Goal: Task Accomplishment & Management: Manage account settings

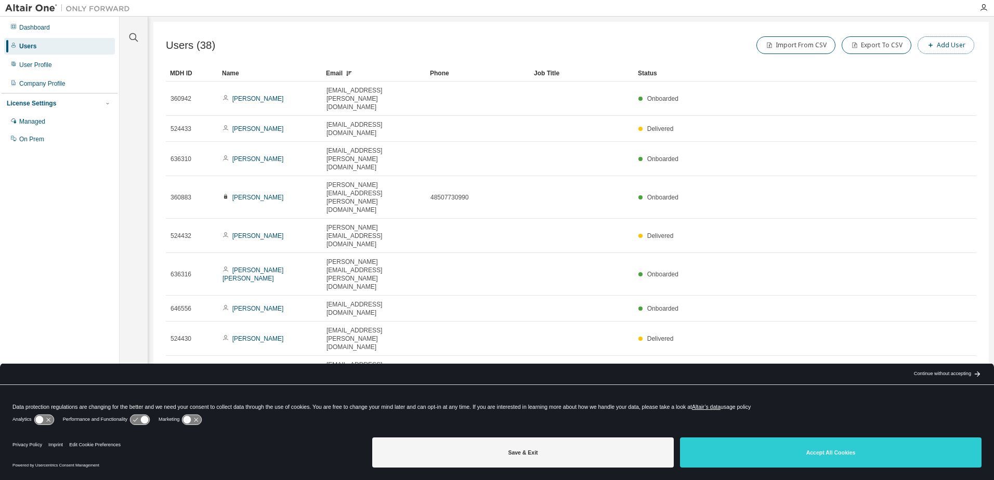
click at [950, 46] on button "Add User" at bounding box center [946, 45] width 57 height 18
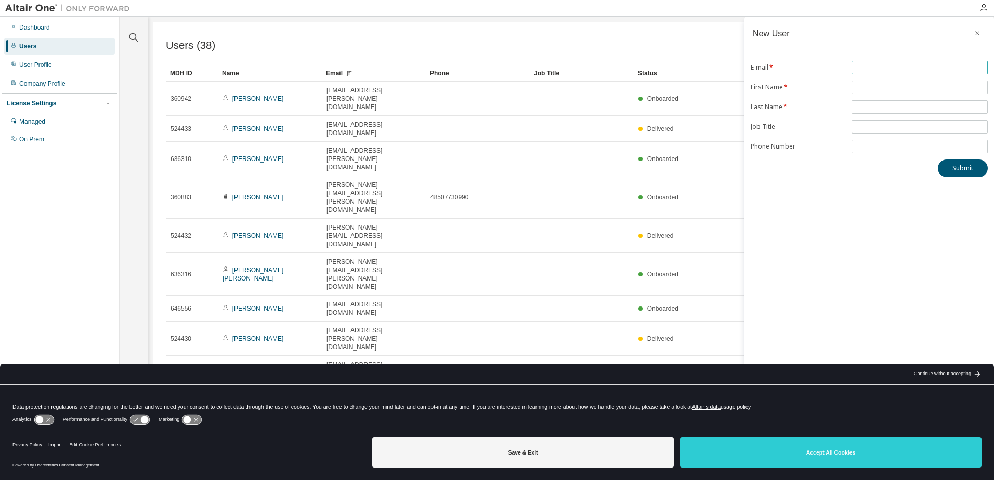
click at [861, 67] on input "text" at bounding box center [919, 67] width 131 height 8
click at [774, 197] on div "New User E-mail * First Name * Last Name * Job Title Phone Number Submit" at bounding box center [869, 234] width 250 height 434
click at [788, 204] on div "New User E-mail: Field is required E-mail * First Name * Last Name * Job Title …" at bounding box center [869, 234] width 250 height 434
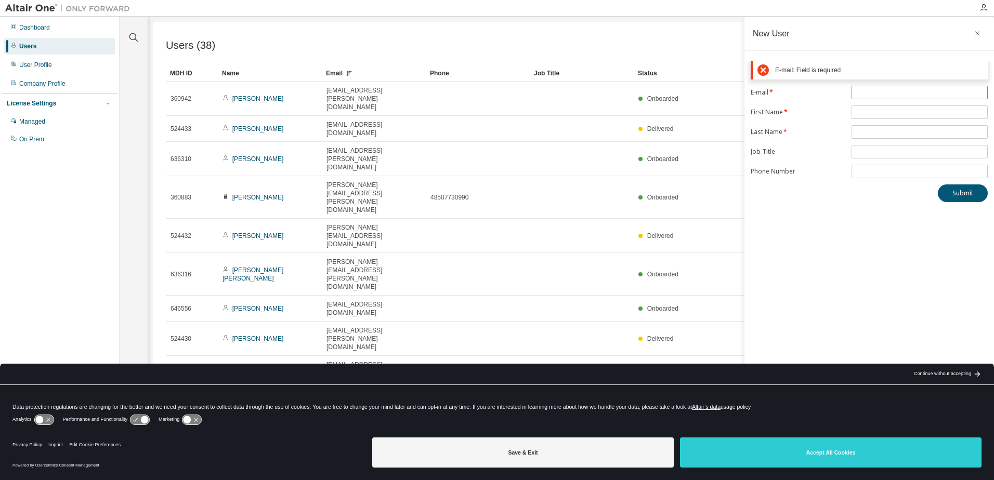
click at [856, 91] on input "text" at bounding box center [919, 92] width 131 height 8
paste input "**********"
type input "**********"
click at [872, 112] on form "**********" at bounding box center [869, 132] width 237 height 93
click at [889, 109] on input "text" at bounding box center [919, 112] width 131 height 8
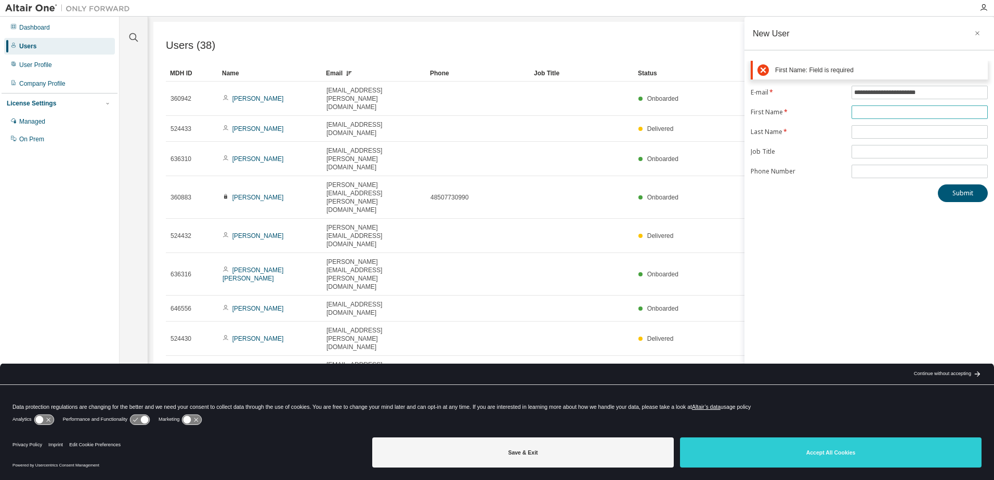
paste input "*****"
type input "*****"
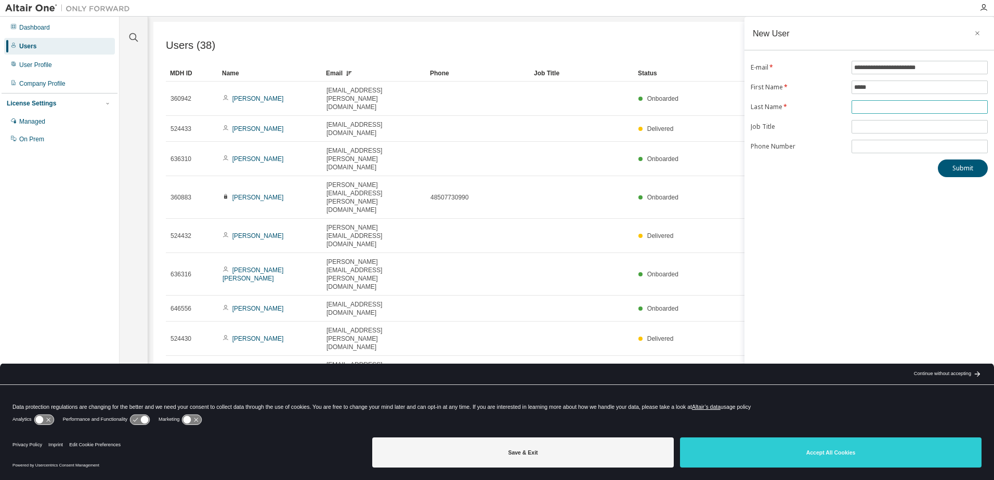
click at [860, 134] on form "**********" at bounding box center [869, 107] width 237 height 93
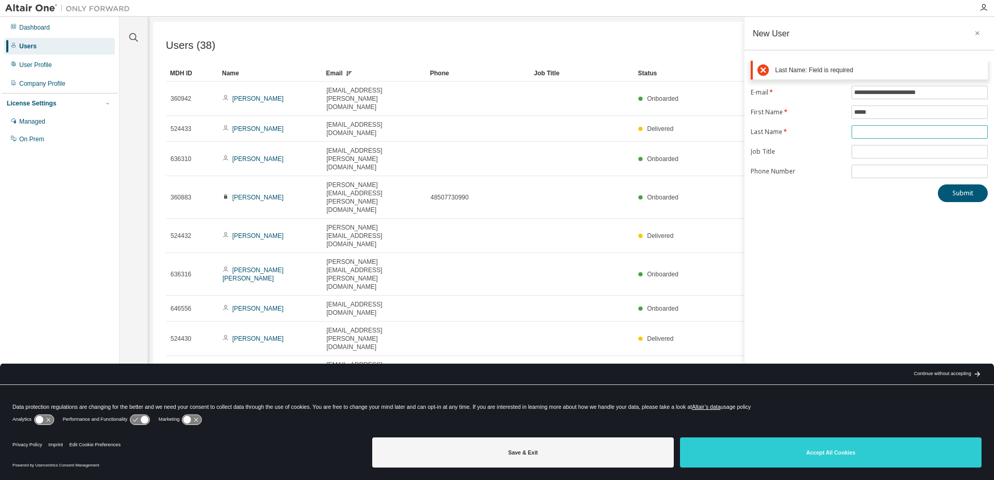
click at [892, 137] on span at bounding box center [920, 132] width 136 height 14
click at [889, 130] on input "text" at bounding box center [919, 132] width 131 height 8
paste input "********"
type input "********"
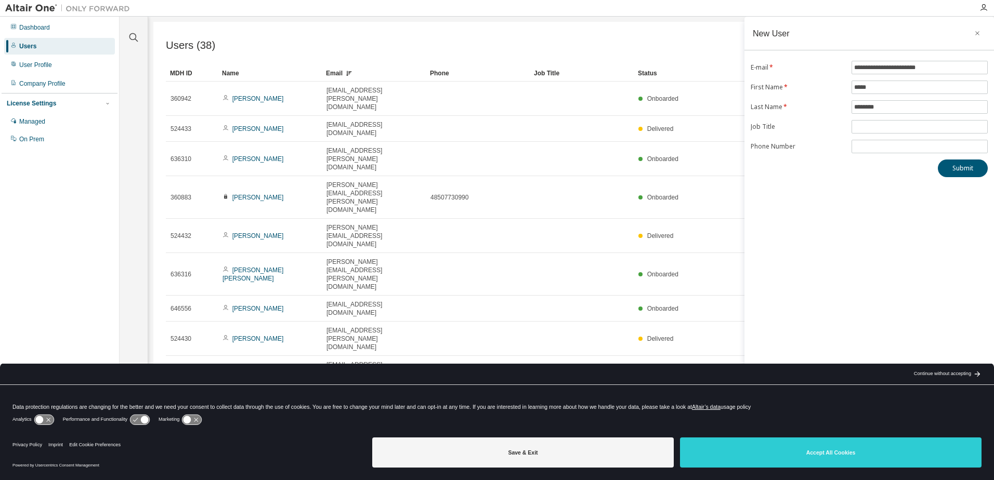
click at [835, 236] on div "**********" at bounding box center [869, 234] width 250 height 434
click at [682, 40] on div "Import From CSV Export To CSV Add User" at bounding box center [773, 45] width 405 height 22
click at [691, 35] on div "Import From CSV Export To CSV Add User" at bounding box center [773, 45] width 405 height 22
click at [977, 31] on icon "button" at bounding box center [977, 33] width 7 height 8
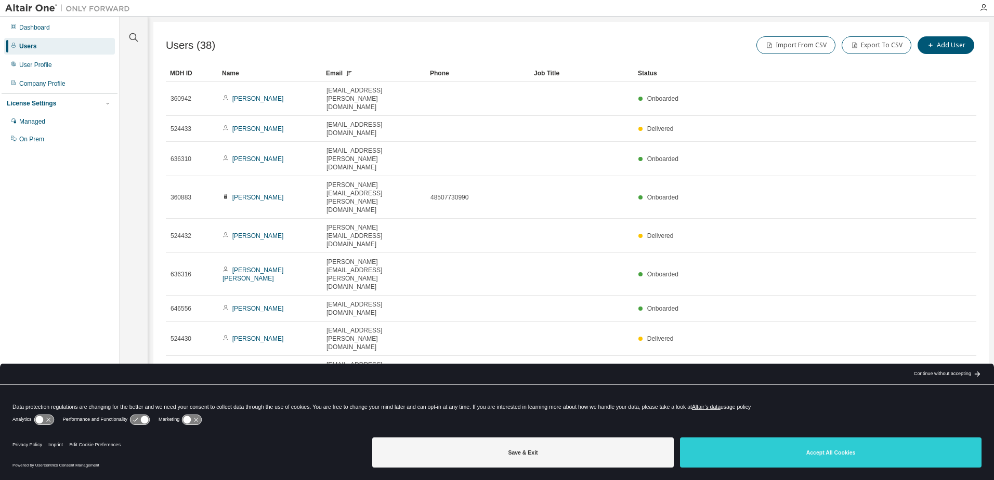
click at [903, 328] on div "Users (38) Import From CSV Export To CSV Add User Clear Load Save Save As Field…" at bounding box center [570, 233] width 835 height 423
click at [944, 47] on button "Add User" at bounding box center [946, 45] width 57 height 18
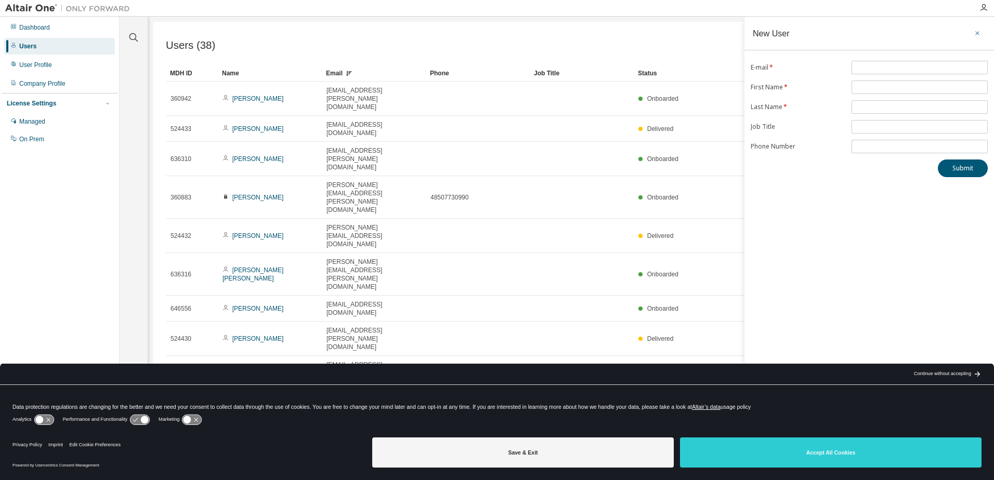
click at [975, 31] on icon "button" at bounding box center [977, 33] width 7 height 8
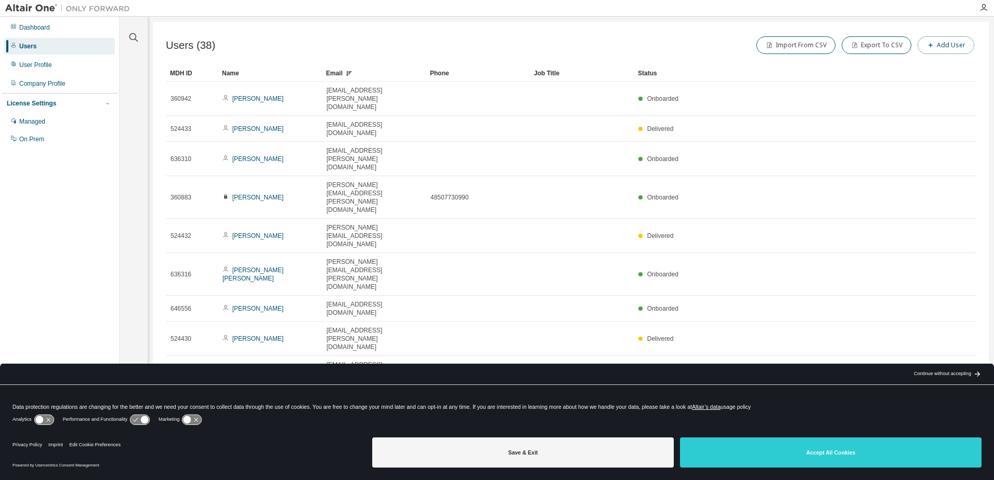
click at [952, 40] on button "Add User" at bounding box center [946, 45] width 57 height 18
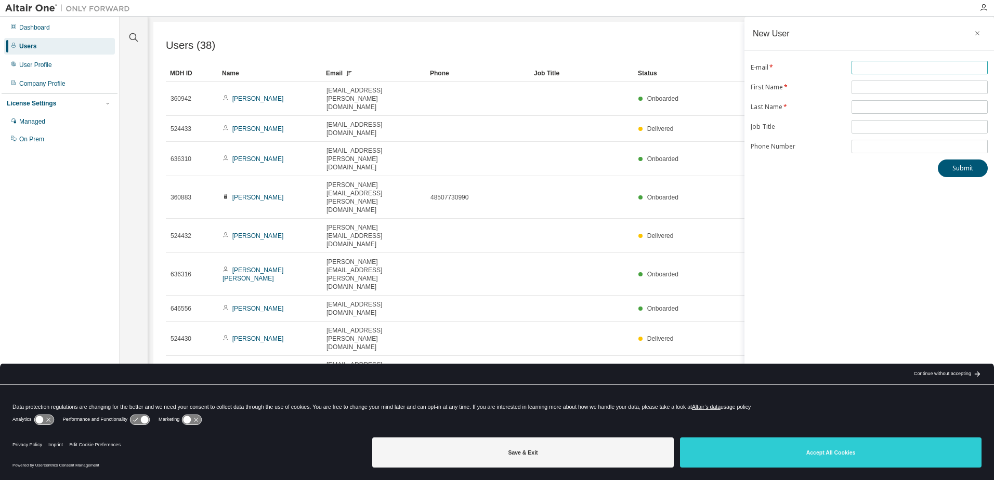
click at [865, 63] on span at bounding box center [920, 68] width 136 height 14
click at [855, 104] on input "text" at bounding box center [919, 107] width 131 height 8
paste input "********"
type input "********"
click at [876, 90] on input "text" at bounding box center [919, 87] width 131 height 8
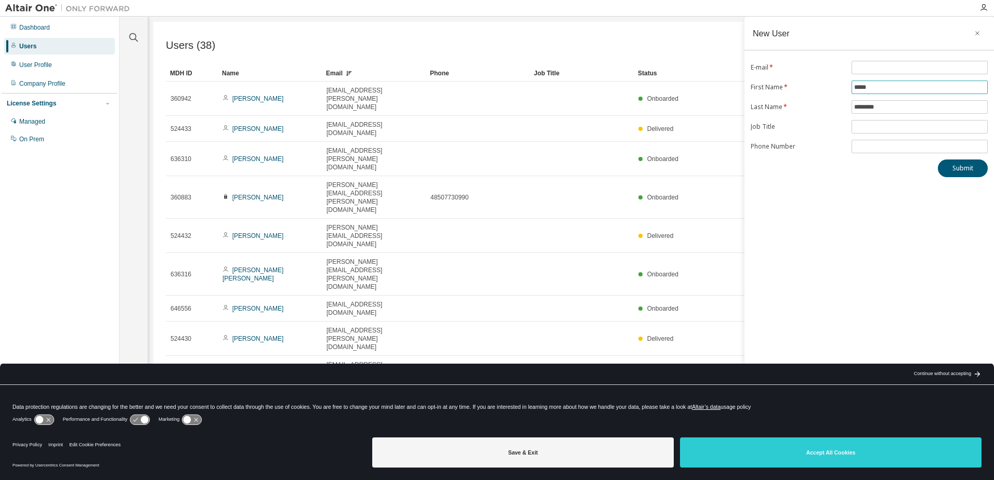
type input "*****"
click at [848, 242] on div "New User E-mail * First Name * ***** Last Name * ******** Job Title Phone Numbe…" at bounding box center [869, 234] width 250 height 434
click at [872, 63] on input "text" at bounding box center [919, 67] width 131 height 8
paste input "**********"
type input "**********"
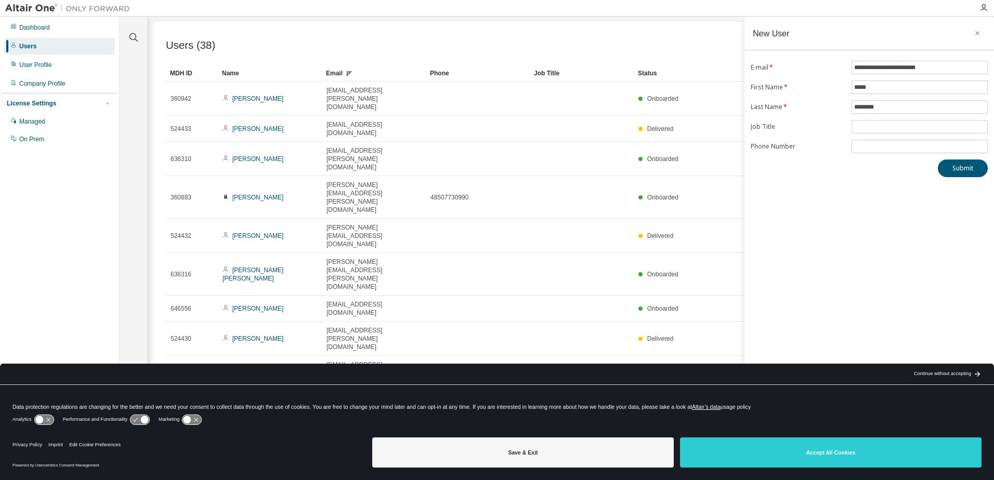
click at [823, 203] on div "**********" at bounding box center [869, 234] width 250 height 434
click at [961, 171] on button "Submit" at bounding box center [963, 169] width 50 height 18
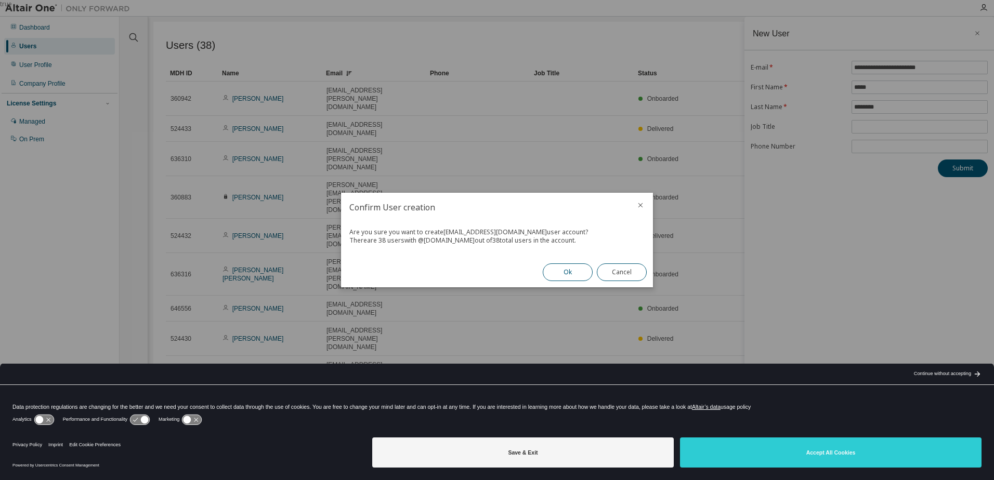
click at [565, 269] on button "Ok" at bounding box center [568, 273] width 50 height 18
click at [608, 274] on button "Close" at bounding box center [622, 273] width 50 height 18
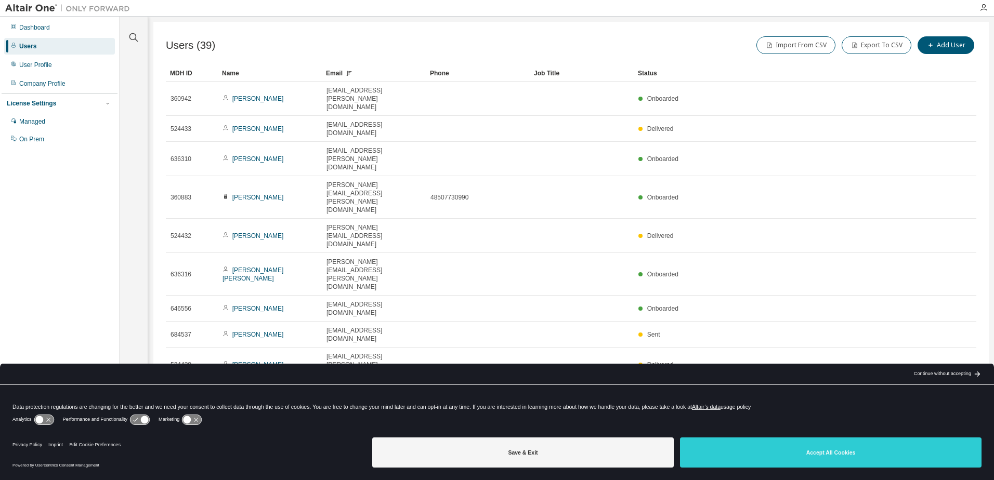
click at [339, 73] on div "Email" at bounding box center [374, 73] width 96 height 17
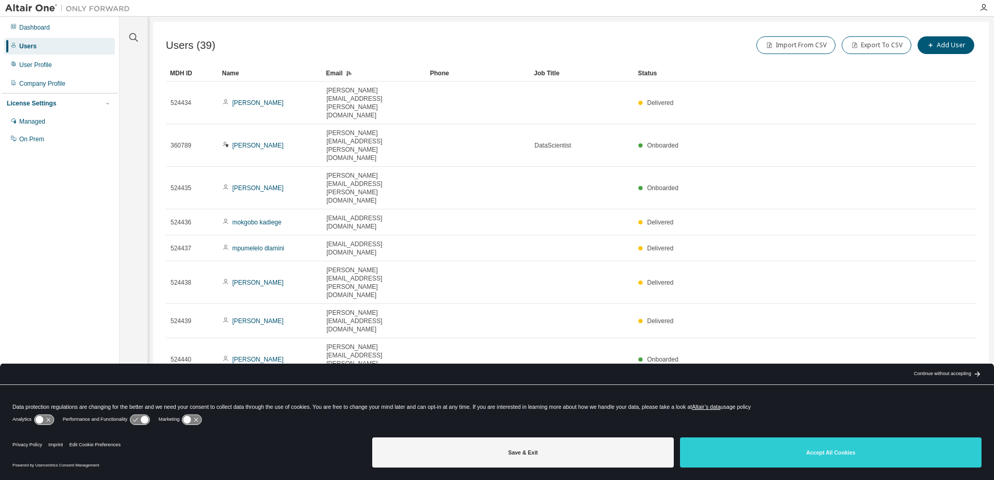
click at [935, 451] on icon "button" at bounding box center [933, 453] width 3 height 5
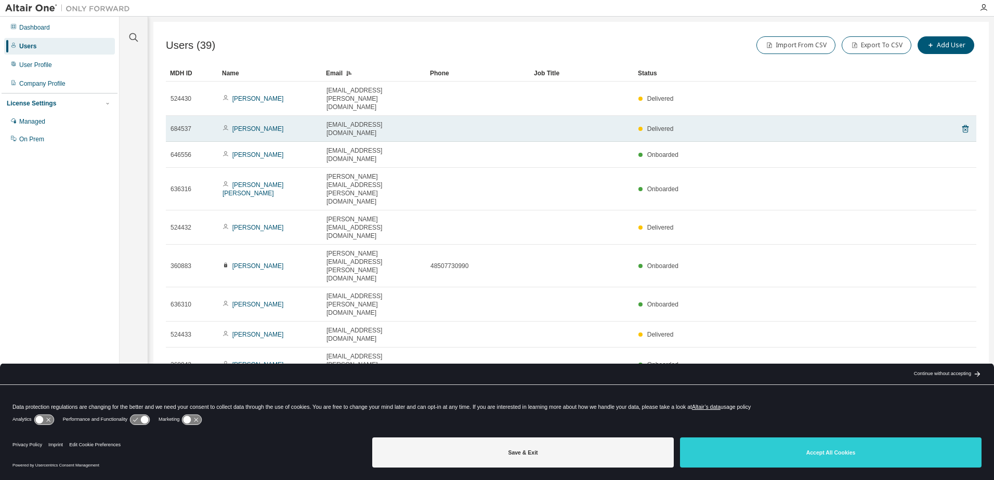
click at [658, 125] on span "Delivered" at bounding box center [660, 128] width 27 height 7
click at [641, 127] on span at bounding box center [640, 129] width 4 height 4
click at [262, 125] on link "Kabir Peerbhay" at bounding box center [257, 128] width 51 height 7
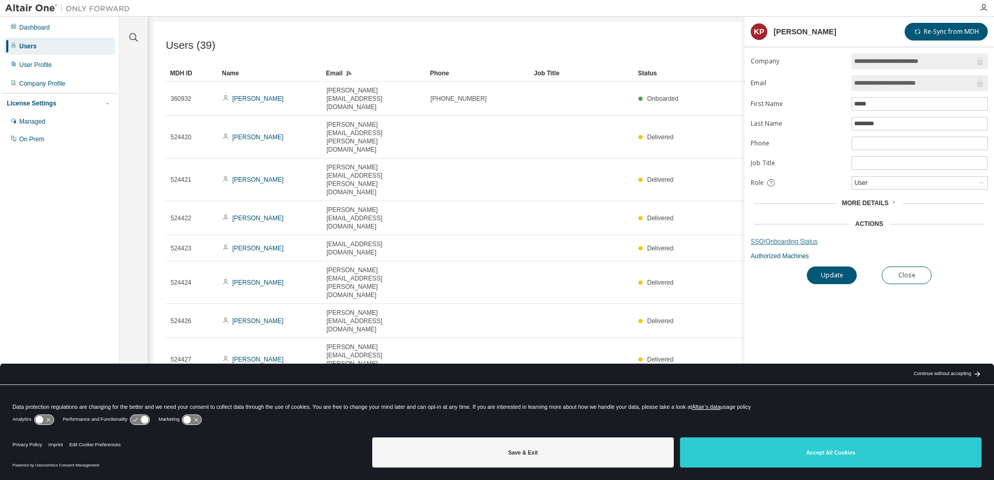
click at [779, 242] on link "SSO/Onboarding Status" at bounding box center [869, 242] width 237 height 8
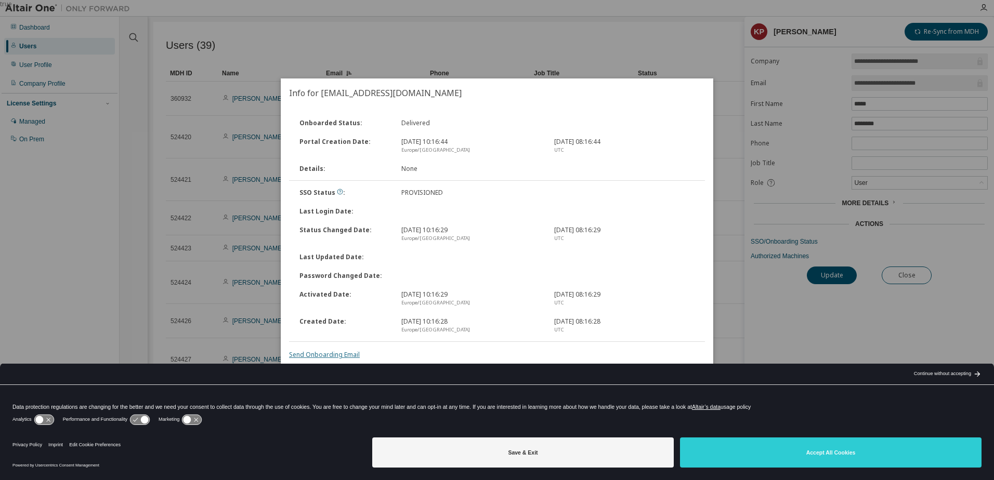
click at [320, 353] on link "Send Onboarding Email" at bounding box center [324, 354] width 71 height 9
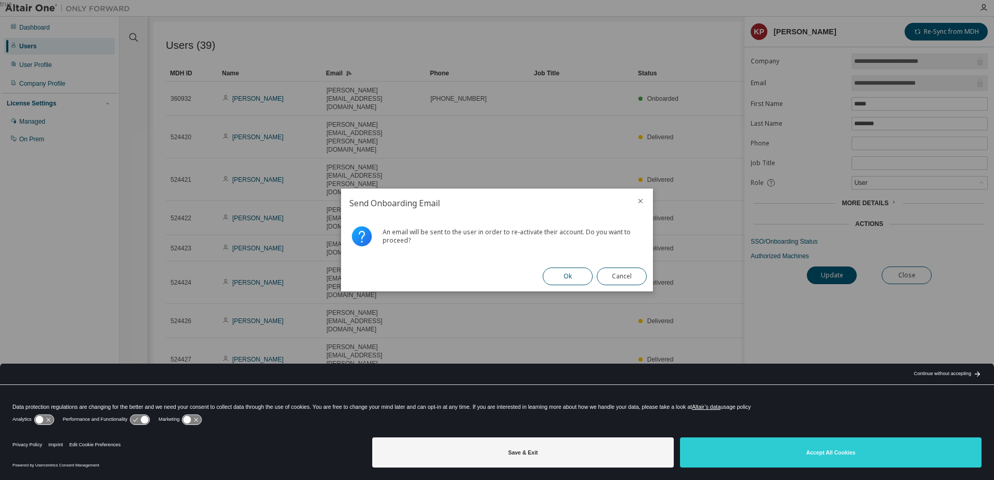
click at [565, 278] on button "Ok" at bounding box center [568, 277] width 50 height 18
click at [633, 272] on button "Close" at bounding box center [622, 277] width 50 height 18
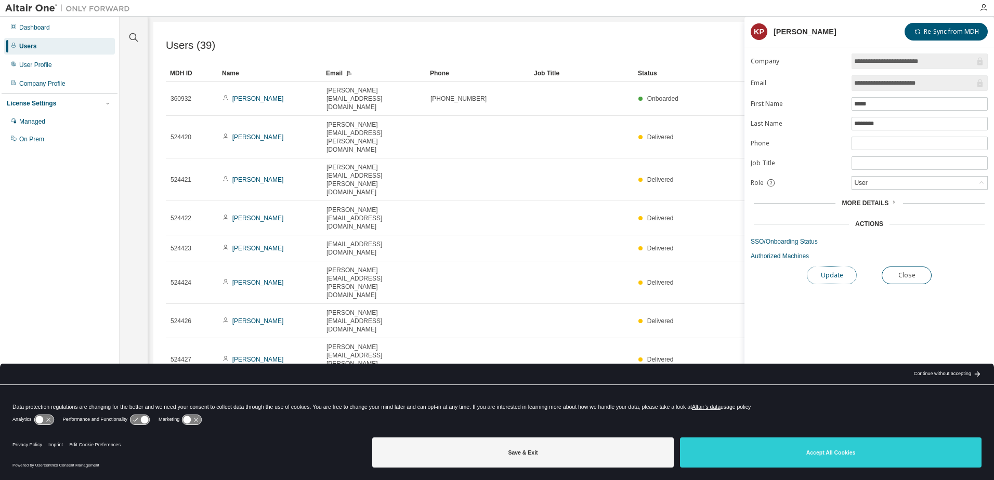
click at [836, 272] on button "Update" at bounding box center [832, 276] width 50 height 18
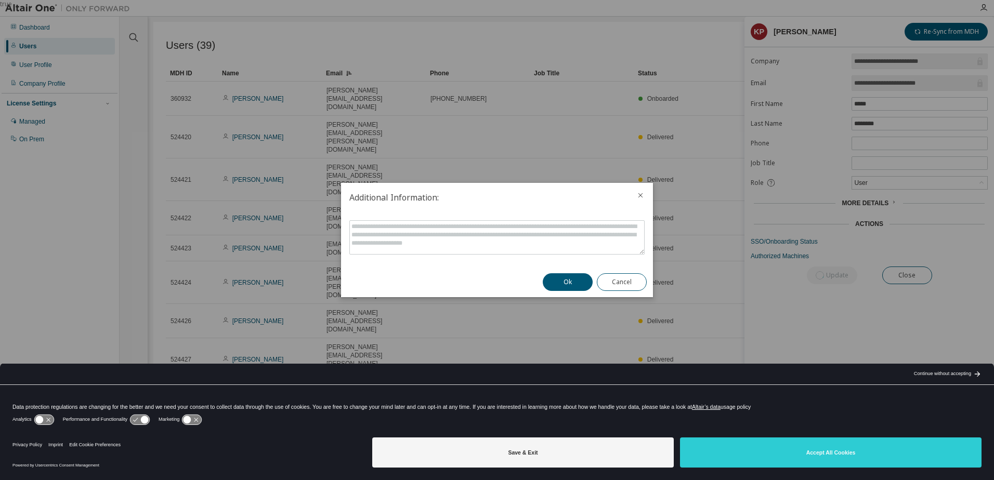
click at [643, 192] on icon "close" at bounding box center [640, 195] width 8 height 8
click at [627, 285] on button "Cancel" at bounding box center [622, 282] width 50 height 18
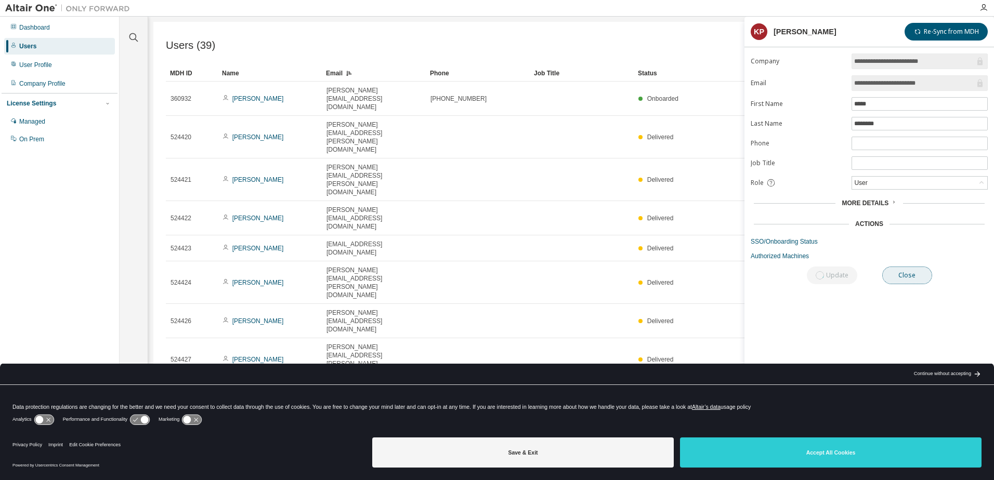
click at [916, 270] on button "Close" at bounding box center [907, 276] width 50 height 18
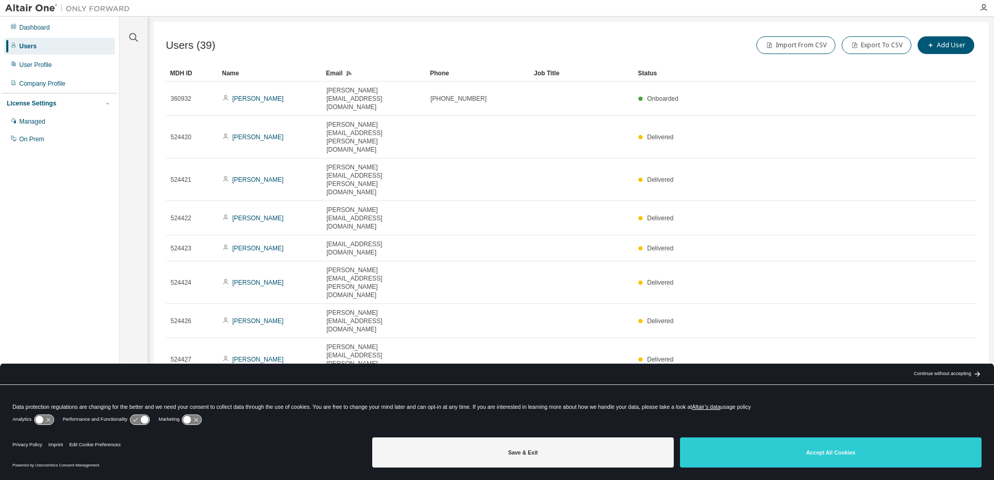
click at [949, 456] on icon "button" at bounding box center [950, 462] width 12 height 12
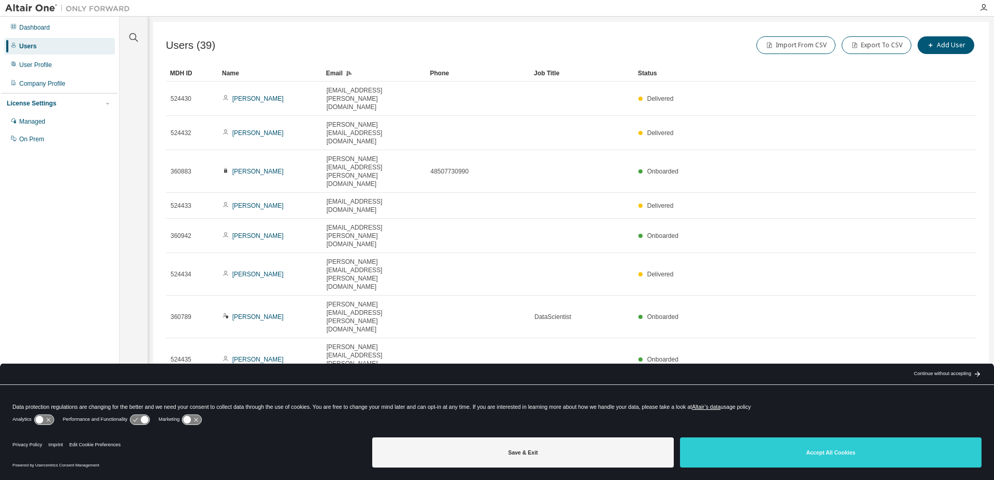
click at [334, 69] on div "Email" at bounding box center [374, 73] width 96 height 17
click at [334, 66] on div "Email" at bounding box center [374, 73] width 96 height 17
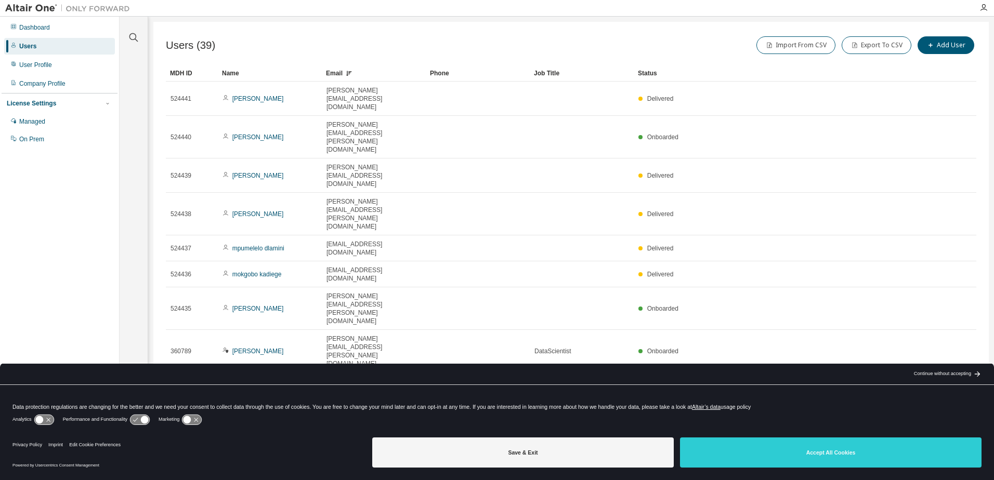
click at [918, 456] on icon "button" at bounding box center [918, 462] width 12 height 12
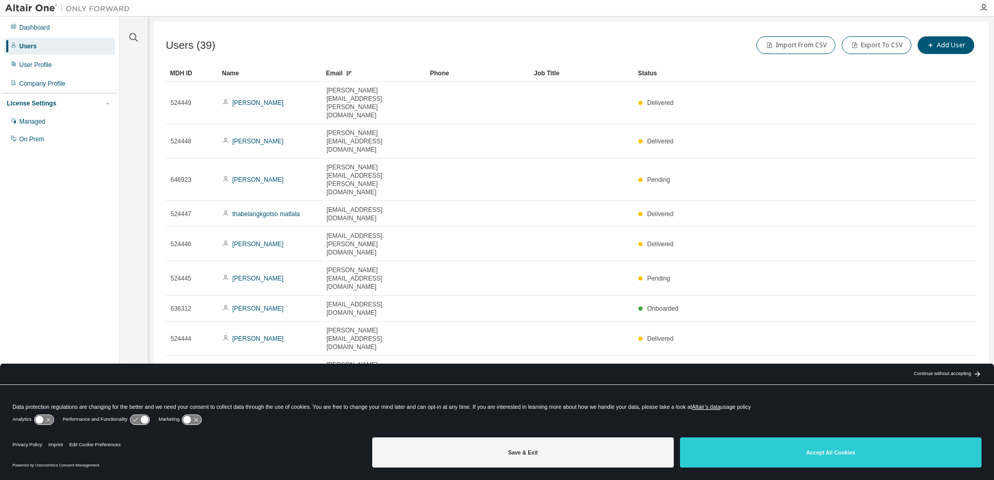
click at [950, 431] on icon "button" at bounding box center [950, 437] width 12 height 12
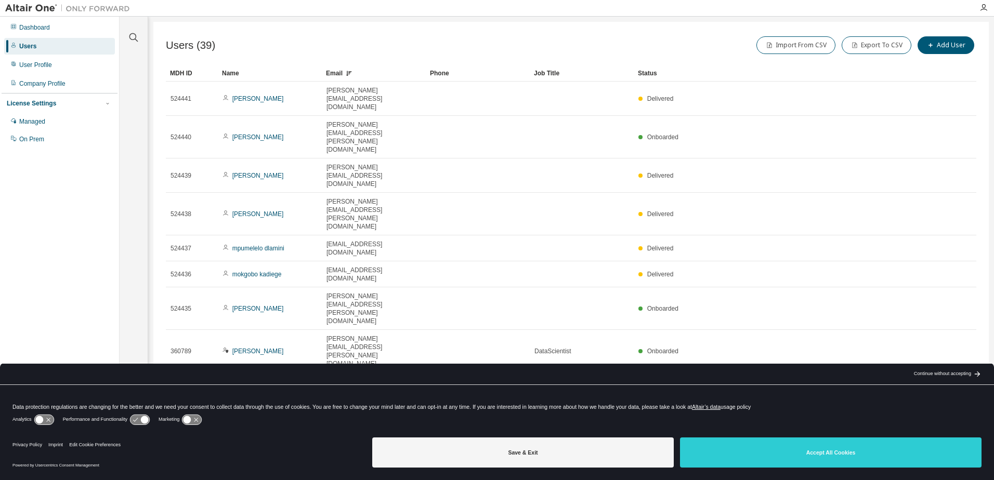
click at [950, 456] on icon "button" at bounding box center [950, 462] width 12 height 12
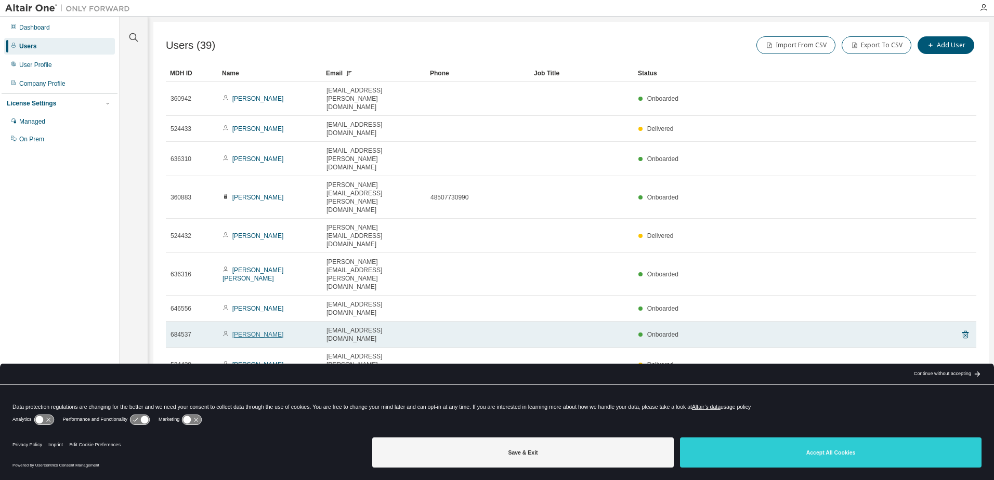
click at [252, 331] on link "Kabir Peerbhay" at bounding box center [257, 334] width 51 height 7
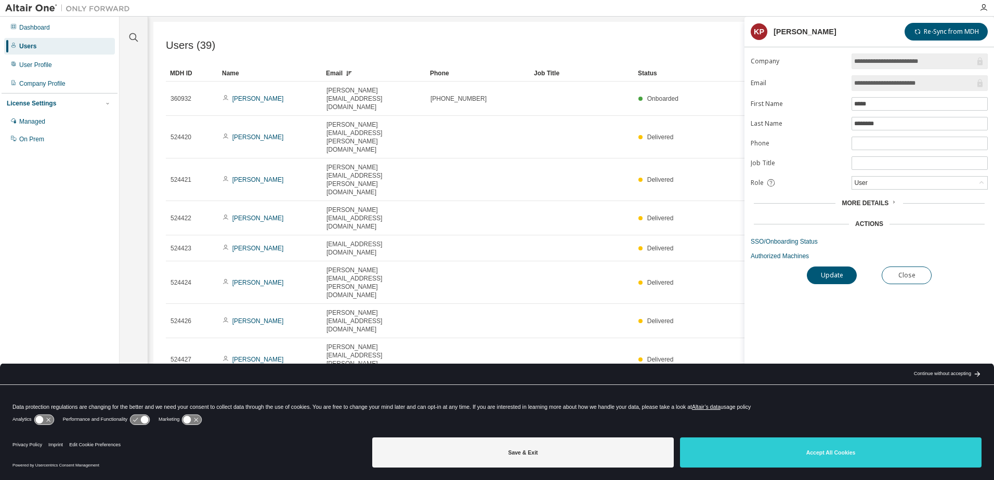
click at [872, 202] on span "More Details" at bounding box center [865, 203] width 47 height 7
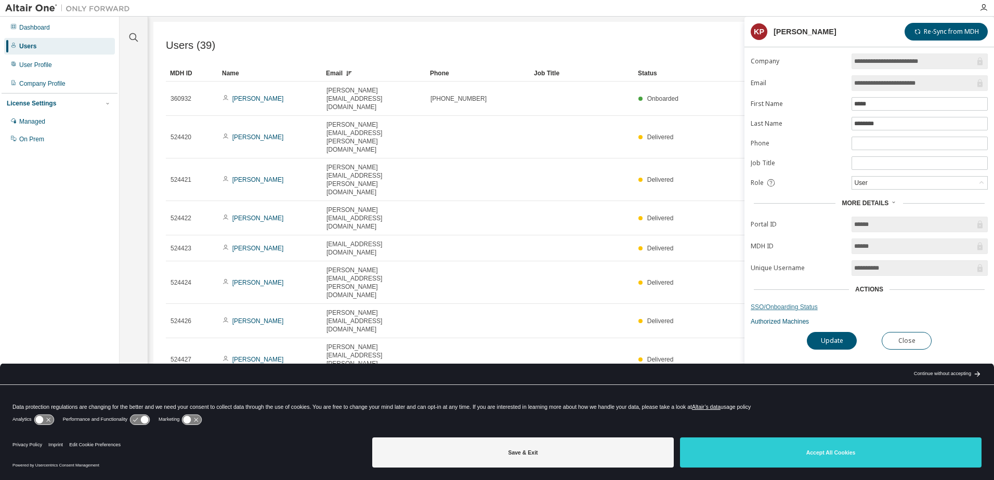
click at [777, 308] on link "SSO/Onboarding Status" at bounding box center [869, 307] width 237 height 8
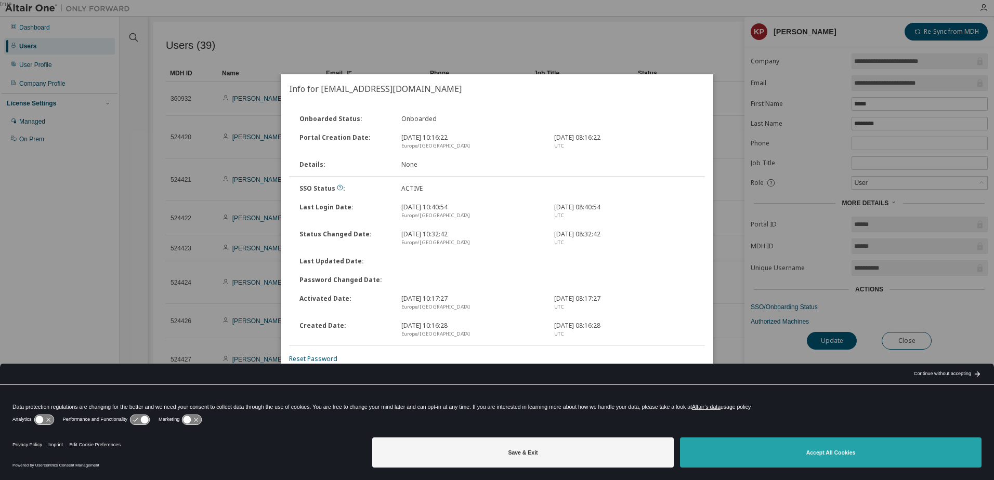
click at [823, 454] on button "Accept All Cookies" at bounding box center [831, 453] width 302 height 30
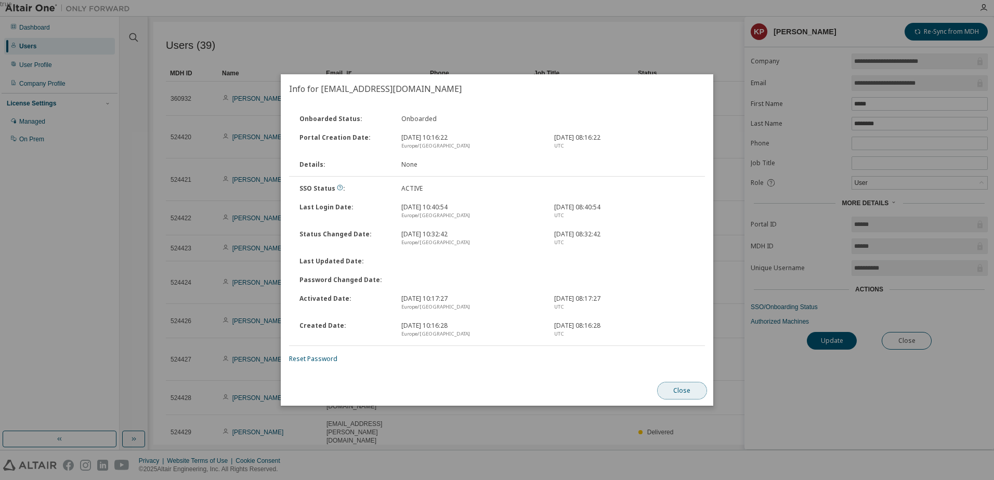
click at [679, 391] on button "Close" at bounding box center [682, 391] width 50 height 18
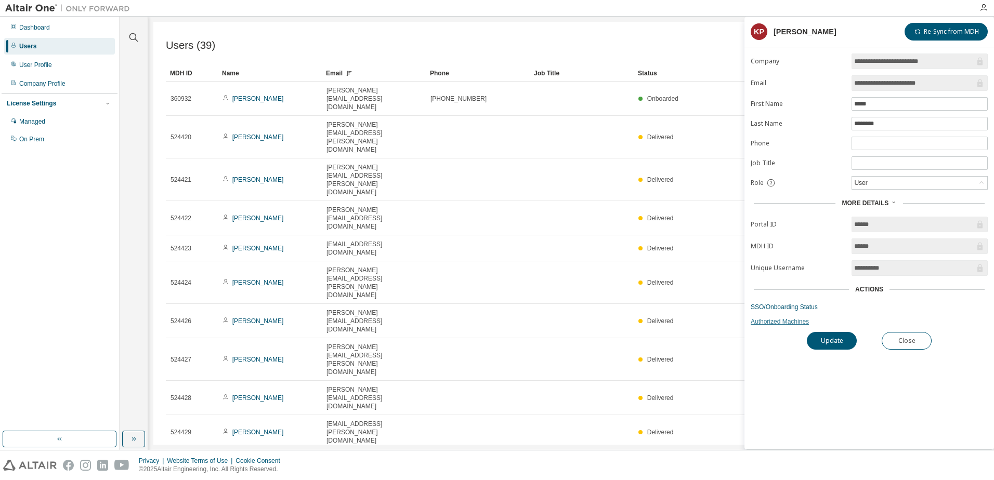
click at [800, 320] on link "Authorized Machines" at bounding box center [869, 322] width 237 height 8
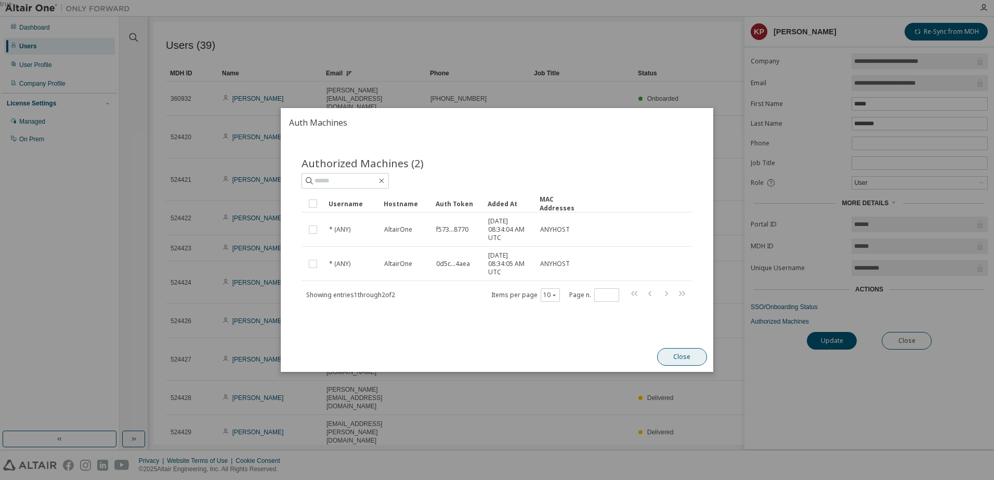
click at [687, 359] on button "Close" at bounding box center [682, 357] width 50 height 18
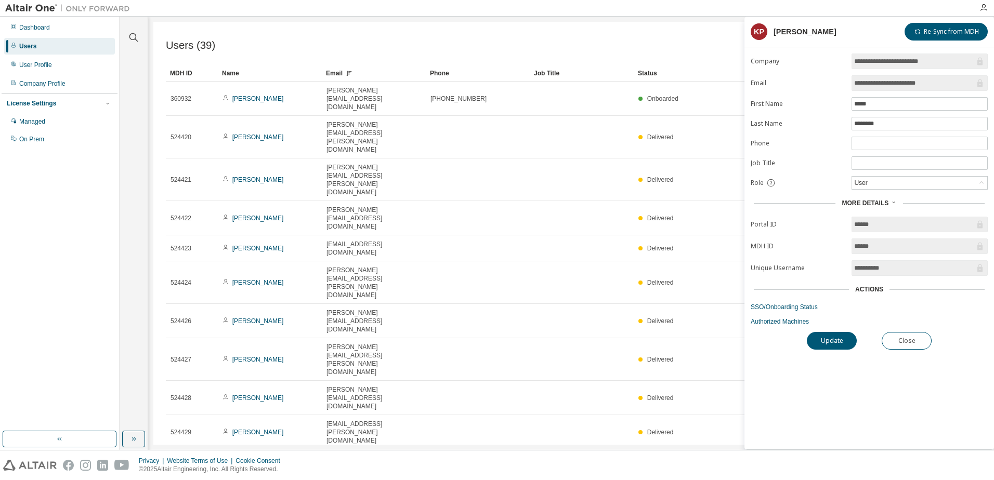
click at [425, 338] on div "Users (39) Import From CSV Export To CSV Add User Clear Load Save Save As Field…" at bounding box center [570, 233] width 835 height 423
click at [919, 343] on button "Close" at bounding box center [907, 341] width 50 height 18
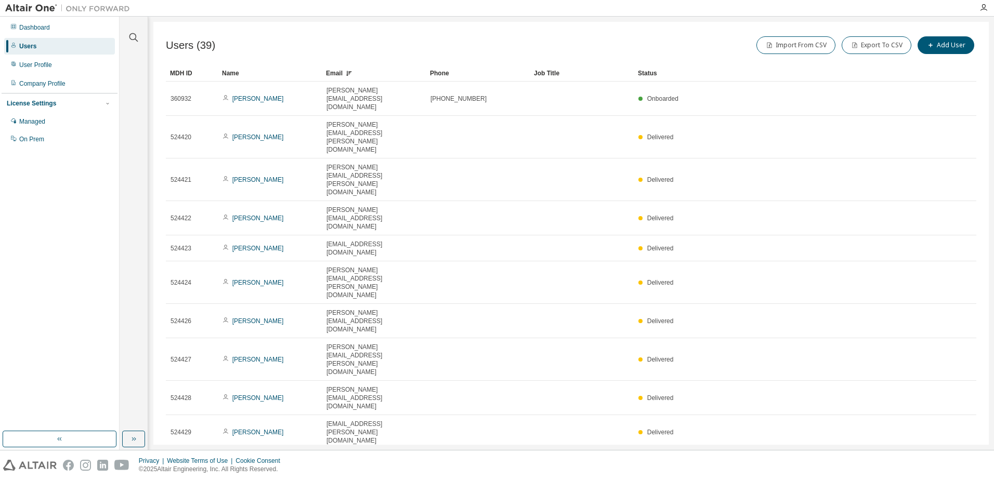
click at [950, 460] on icon "button" at bounding box center [950, 462] width 3 height 5
type input "*"
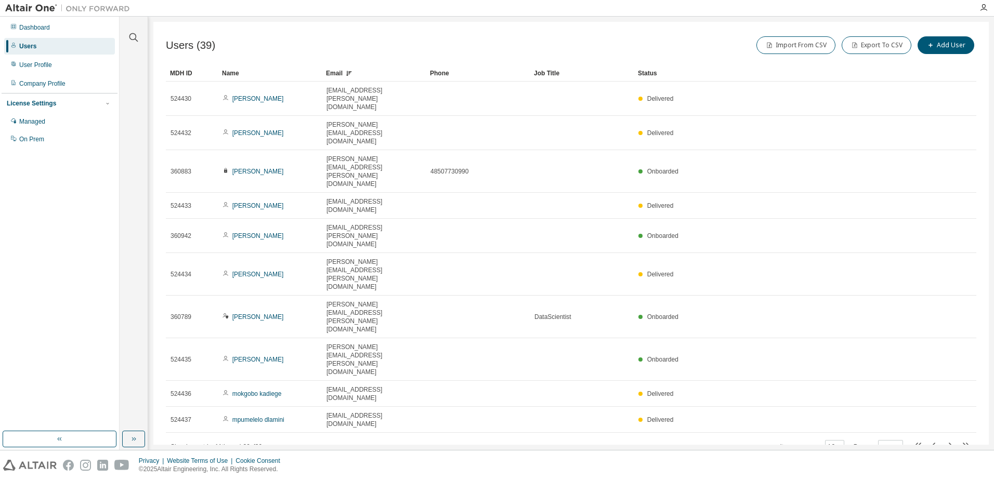
click at [339, 71] on div "Email" at bounding box center [374, 73] width 96 height 17
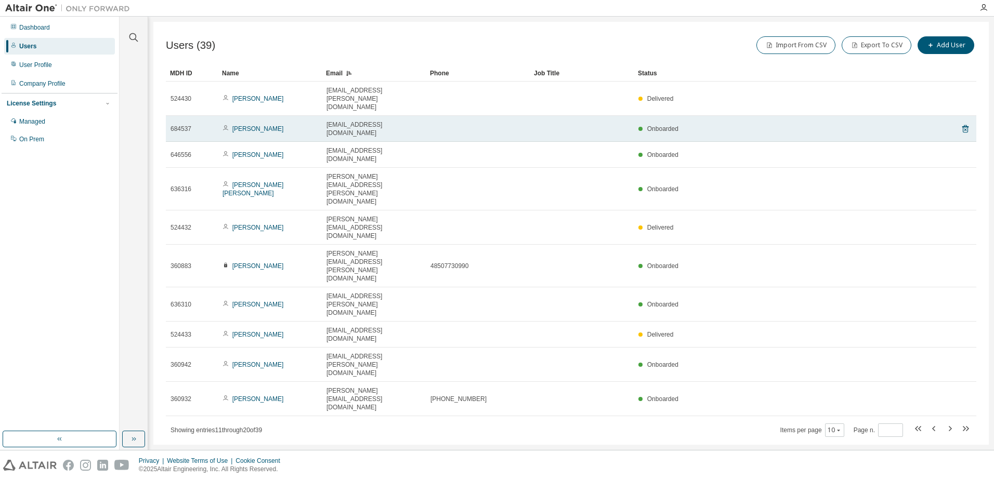
click at [177, 125] on span "684537" at bounding box center [181, 129] width 21 height 8
click at [188, 125] on span "684537" at bounding box center [181, 129] width 21 height 8
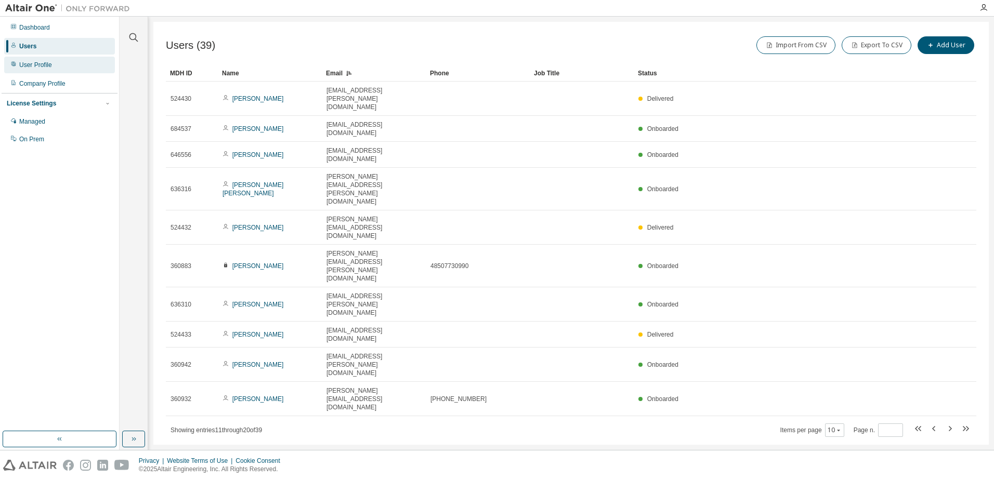
click at [40, 60] on div "User Profile" at bounding box center [59, 65] width 111 height 17
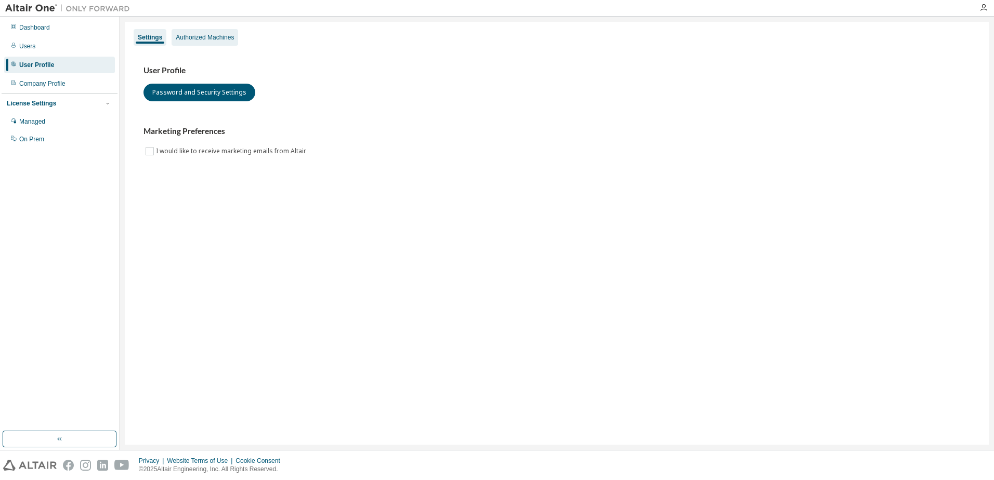
click at [212, 40] on div "Authorized Machines" at bounding box center [205, 37] width 58 height 8
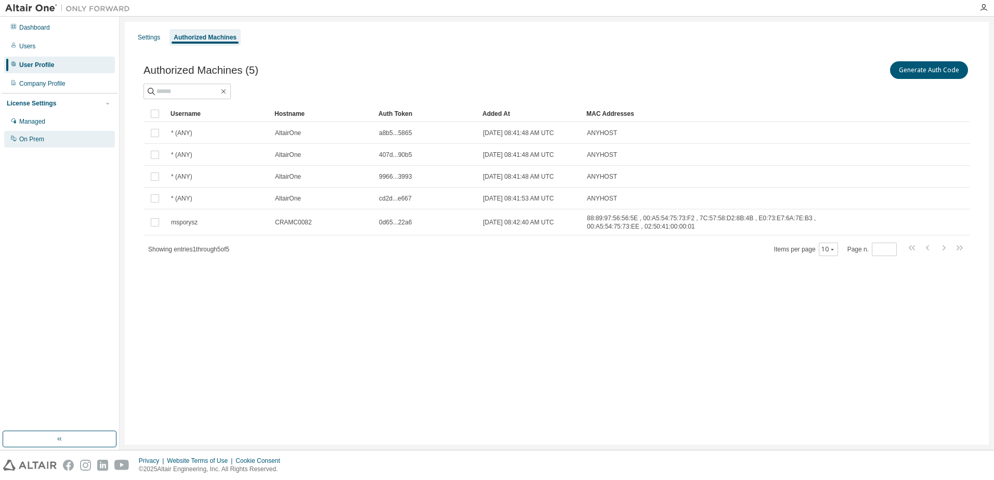
click at [34, 142] on div "On Prem" at bounding box center [31, 139] width 25 height 8
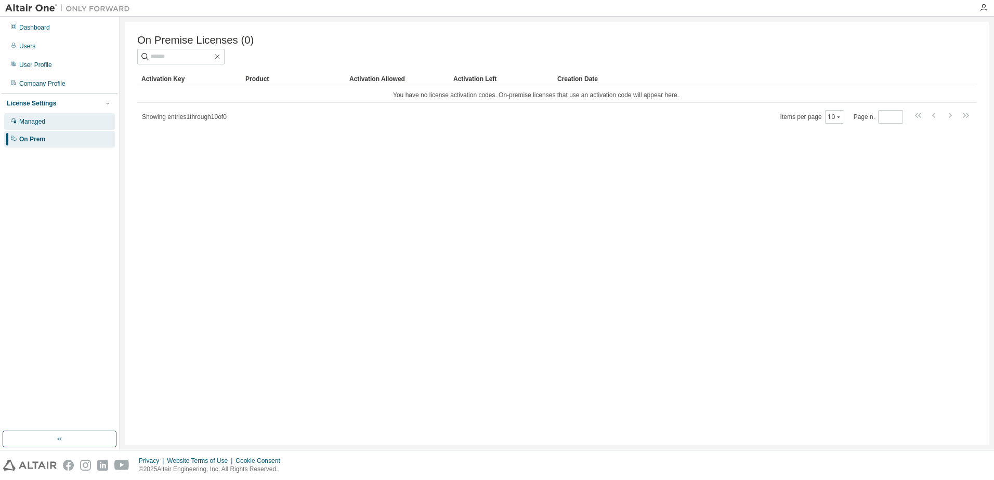
click at [39, 122] on div "Managed" at bounding box center [32, 121] width 26 height 8
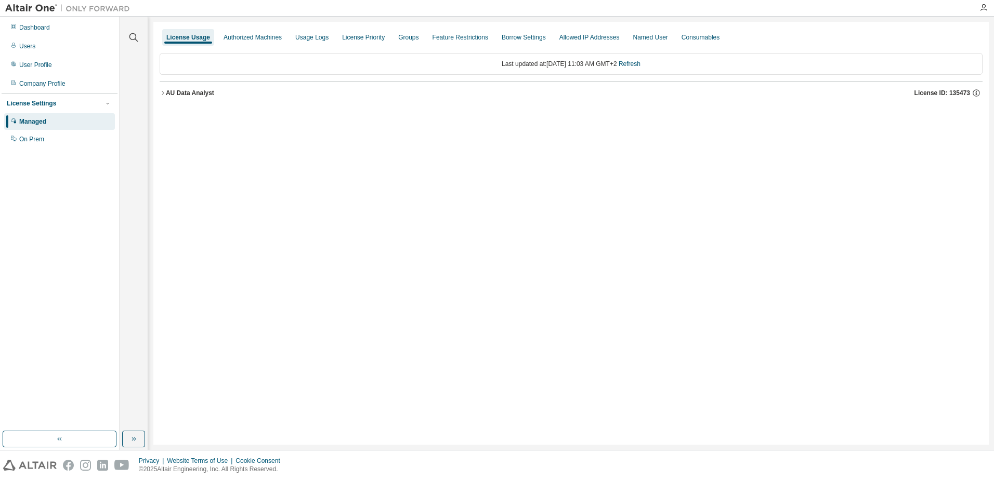
click at [161, 91] on icon "button" at bounding box center [163, 93] width 6 height 6
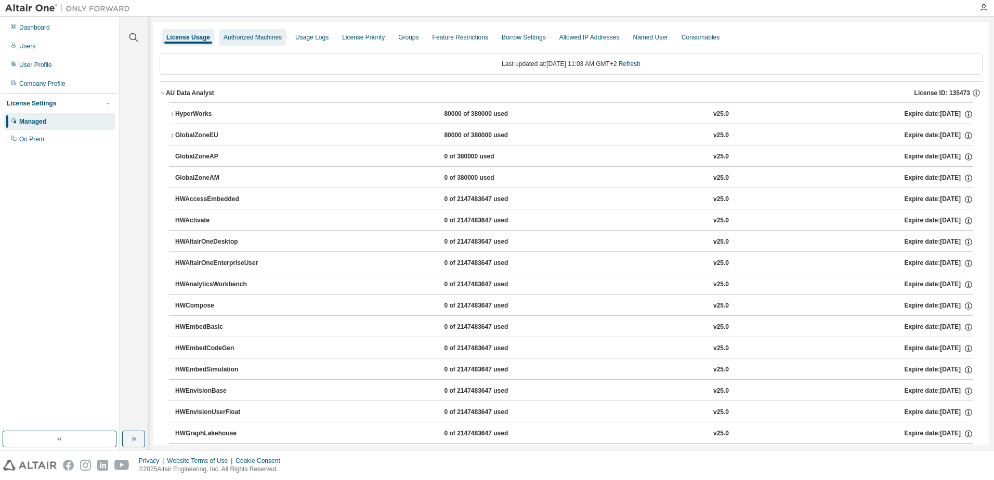
click at [248, 43] on div "Authorized Machines" at bounding box center [252, 37] width 67 height 17
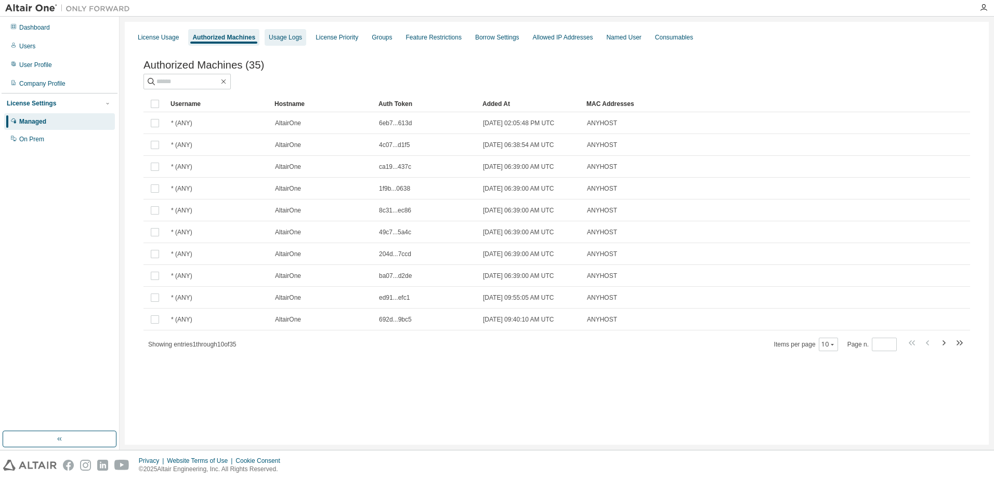
click at [290, 38] on div "Usage Logs" at bounding box center [285, 37] width 33 height 8
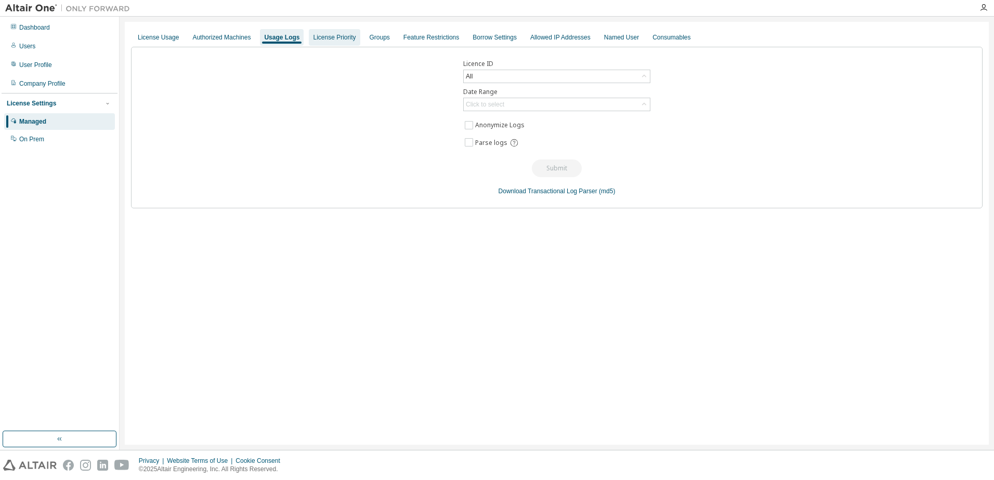
click at [322, 39] on div "License Priority" at bounding box center [334, 37] width 43 height 8
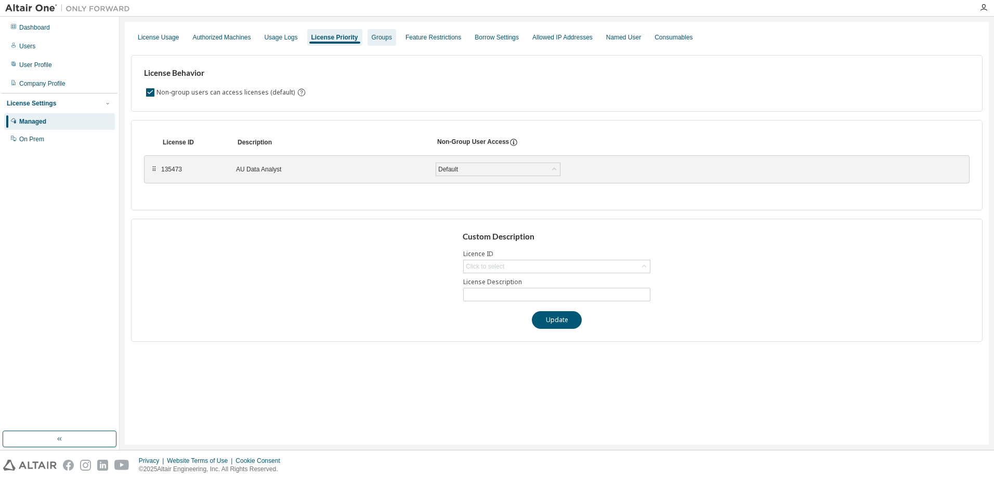
click at [377, 40] on div "Groups" at bounding box center [382, 37] width 20 height 8
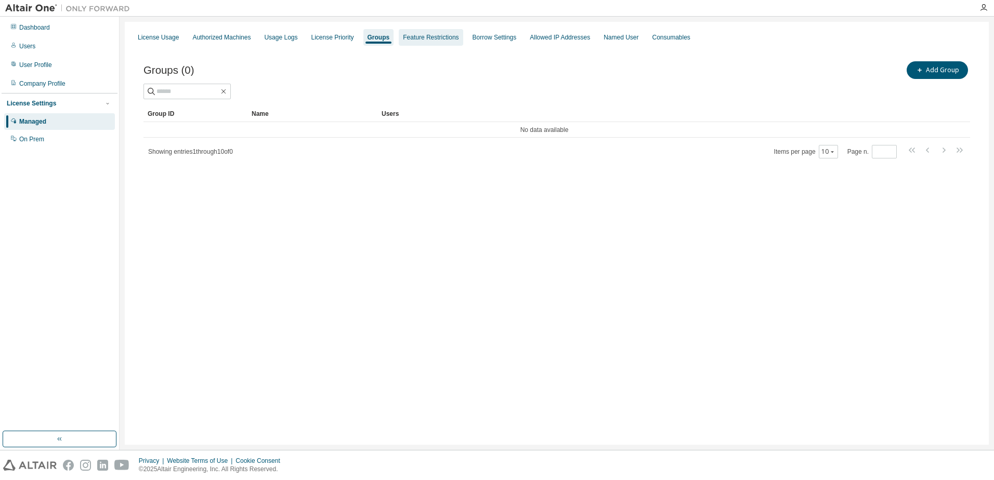
click at [434, 36] on div "Feature Restrictions" at bounding box center [431, 37] width 56 height 8
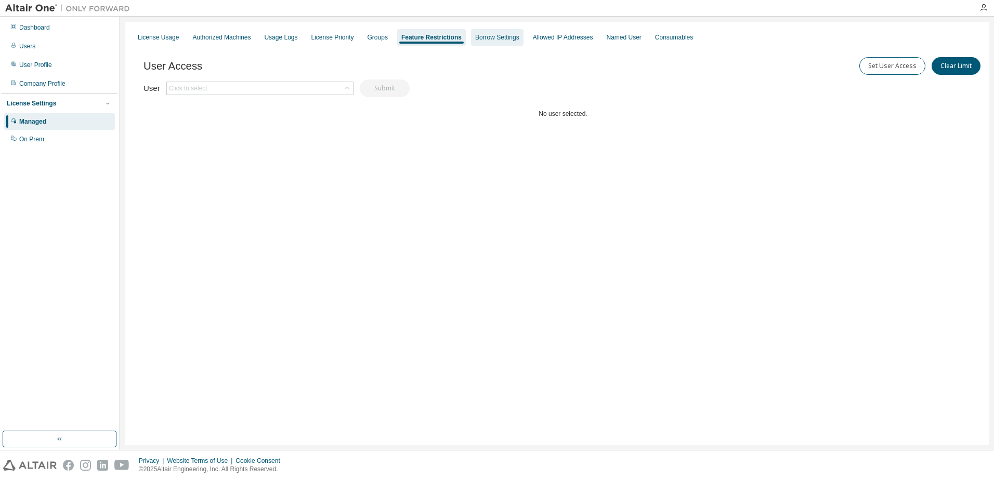
click at [493, 35] on div "Borrow Settings" at bounding box center [497, 37] width 44 height 8
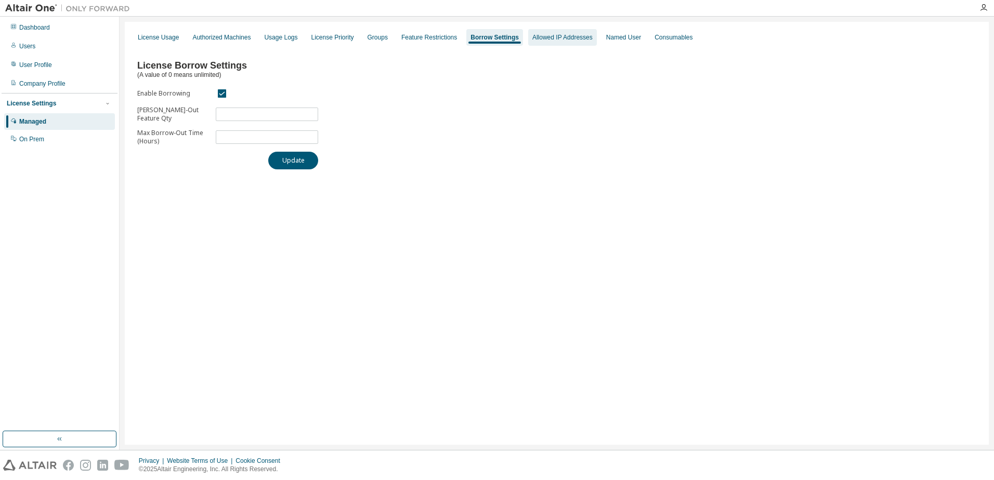
click at [556, 37] on div "Allowed IP Addresses" at bounding box center [562, 37] width 60 height 8
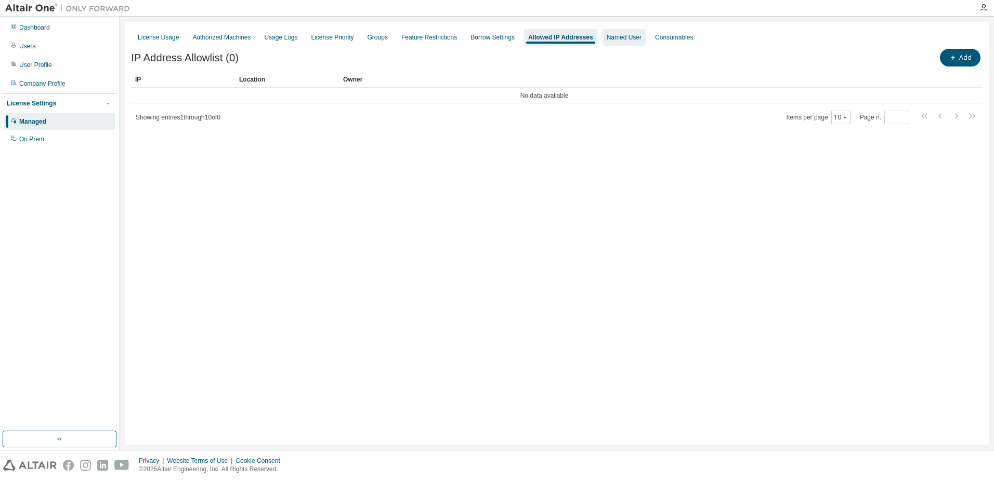
click at [621, 39] on div "Named User" at bounding box center [624, 37] width 35 height 8
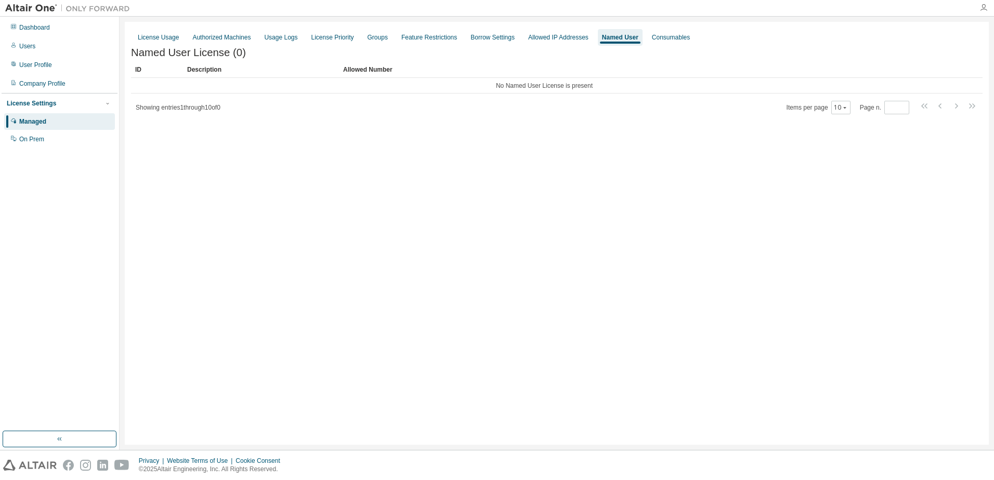
click at [985, 8] on icon "button" at bounding box center [983, 8] width 8 height 8
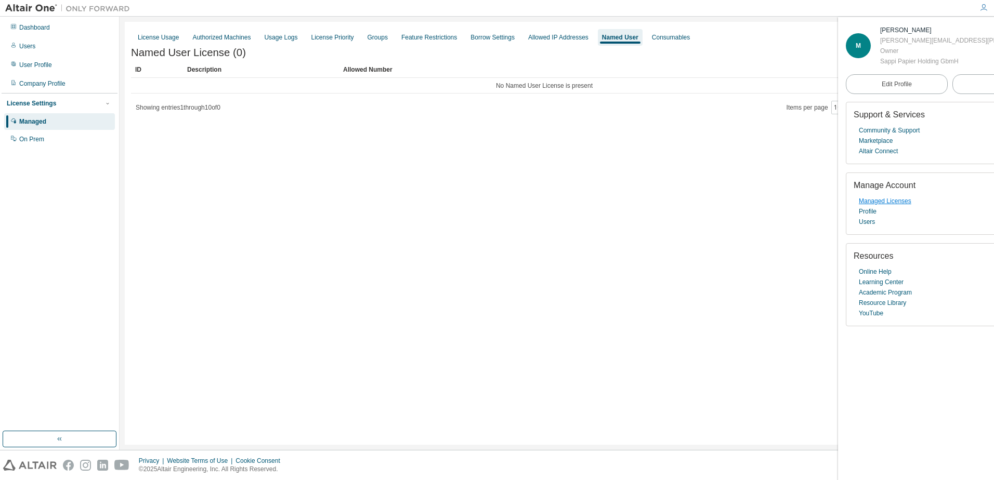
click at [895, 201] on link "Managed Licenses" at bounding box center [885, 201] width 53 height 10
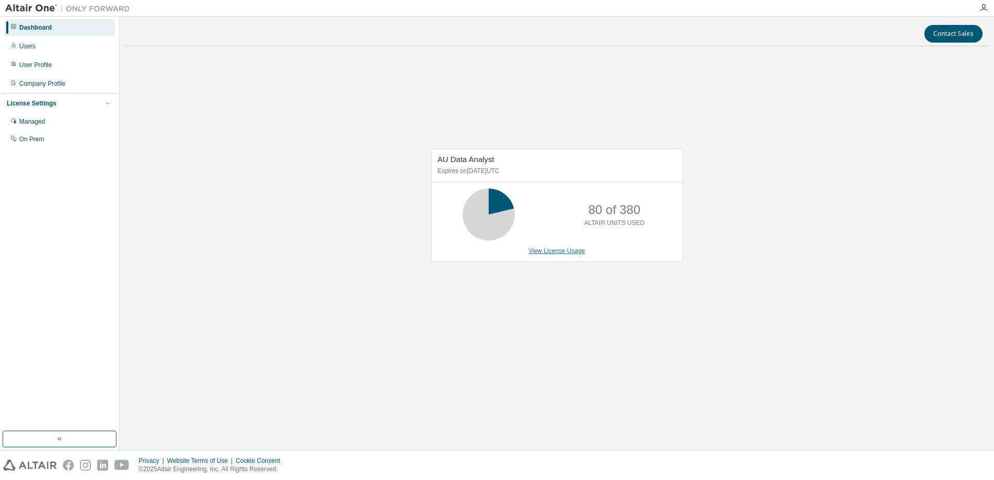
click at [574, 253] on link "View License Usage" at bounding box center [557, 250] width 57 height 7
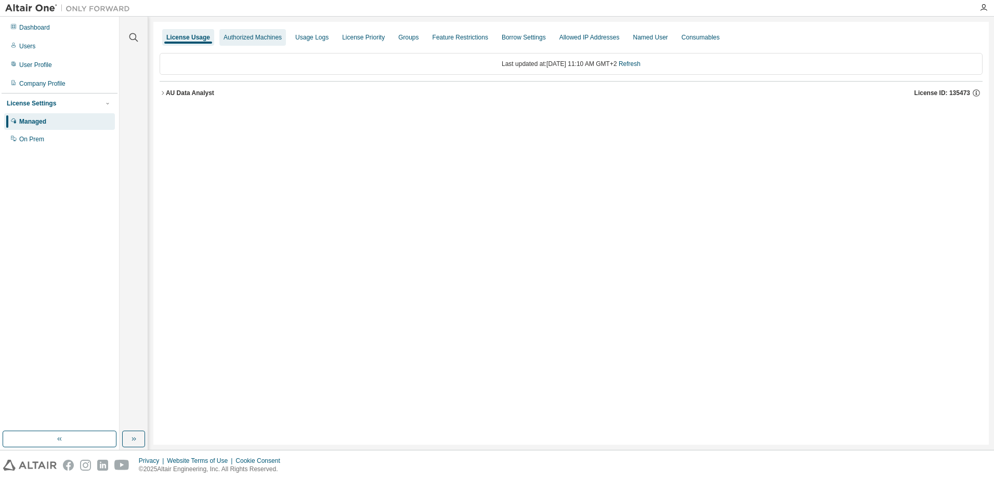
click at [256, 36] on div "Authorized Machines" at bounding box center [253, 37] width 58 height 8
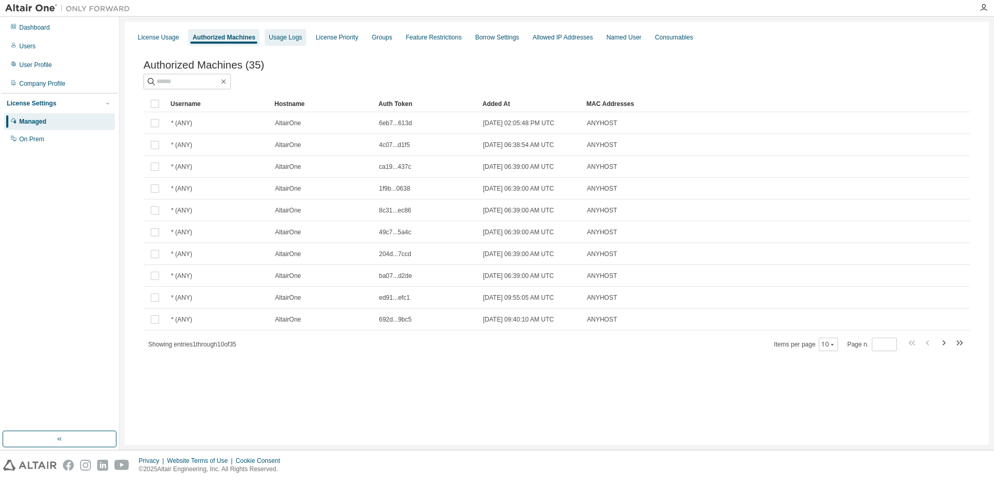
click at [285, 35] on div "Usage Logs" at bounding box center [285, 37] width 33 height 8
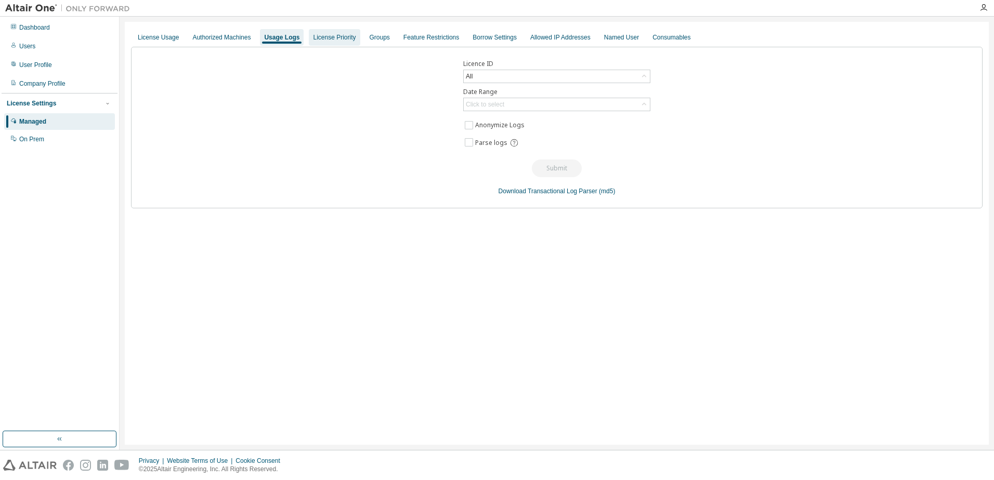
click at [336, 35] on div "License Priority" at bounding box center [334, 37] width 43 height 8
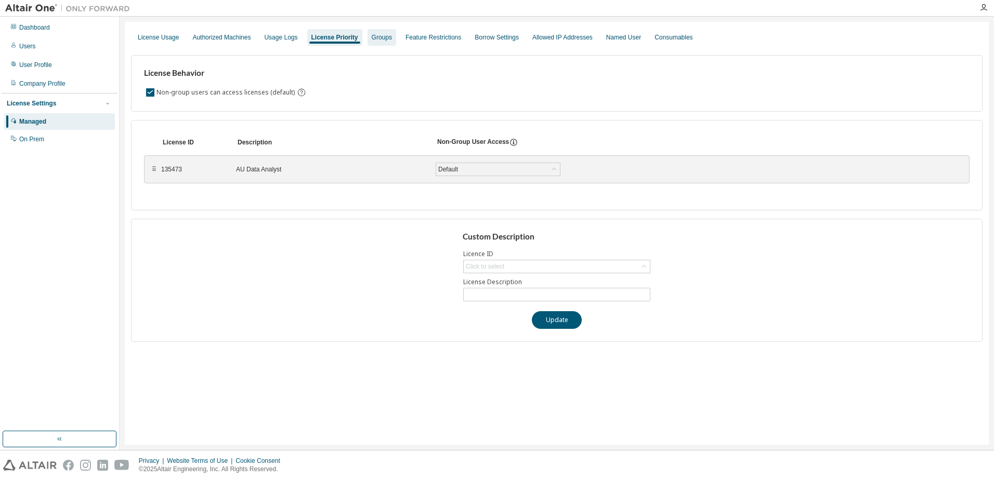
click at [376, 38] on div "Groups" at bounding box center [382, 37] width 20 height 8
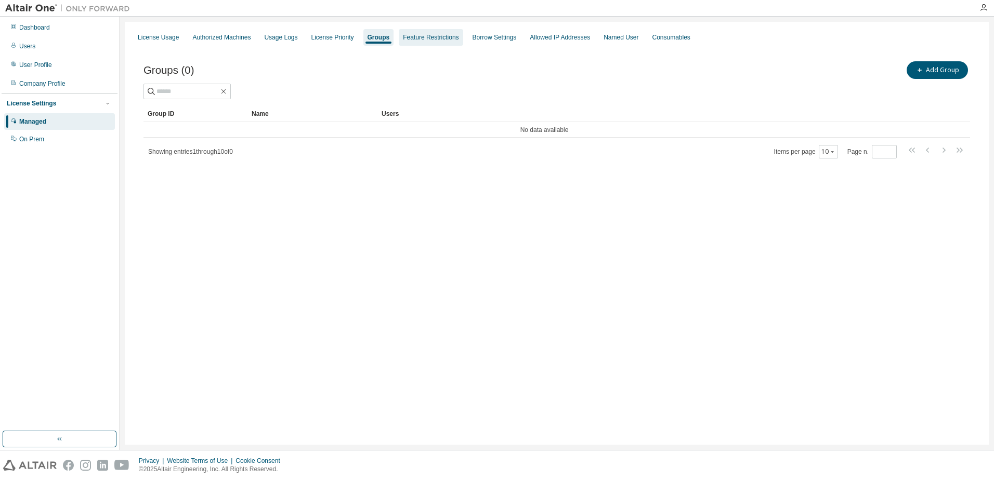
click at [425, 41] on div "Feature Restrictions" at bounding box center [431, 37] width 56 height 8
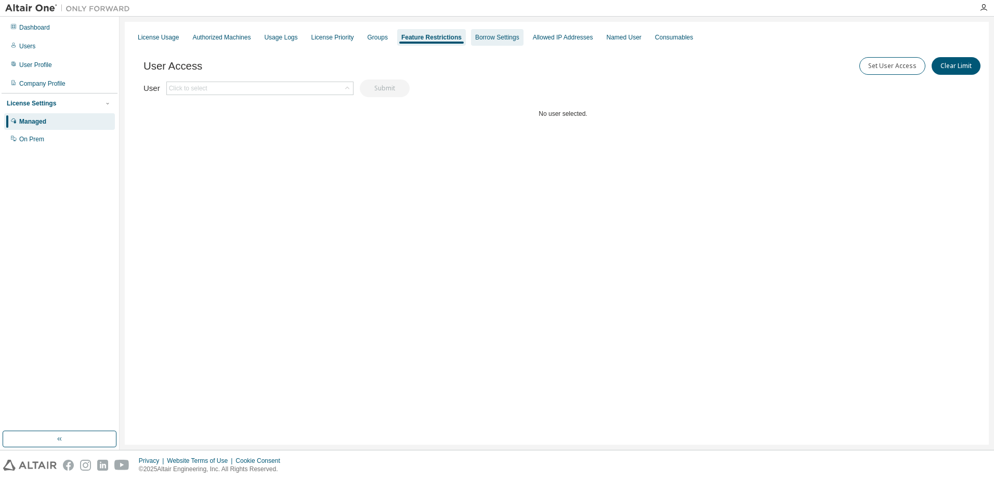
click at [495, 35] on div "Borrow Settings" at bounding box center [497, 37] width 44 height 8
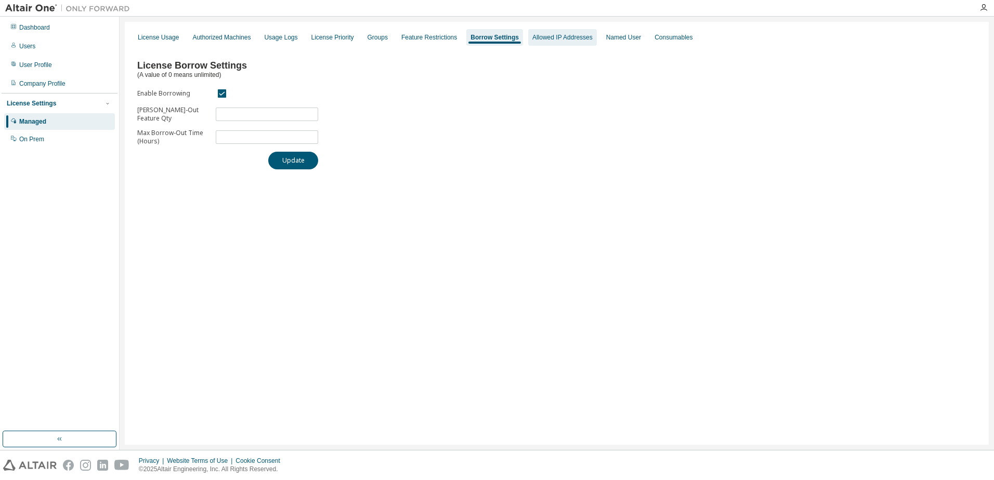
click at [546, 34] on div "Allowed IP Addresses" at bounding box center [562, 37] width 60 height 8
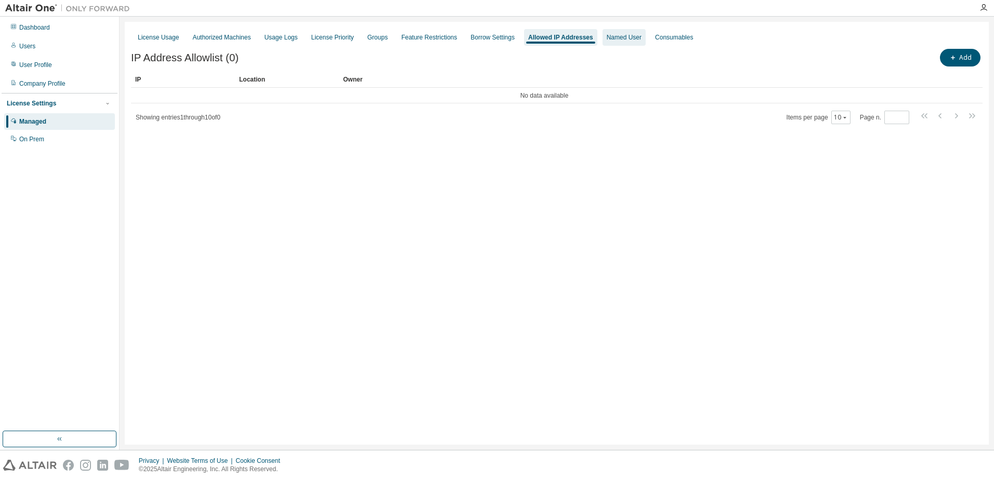
click at [620, 38] on div "Named User" at bounding box center [624, 37] width 35 height 8
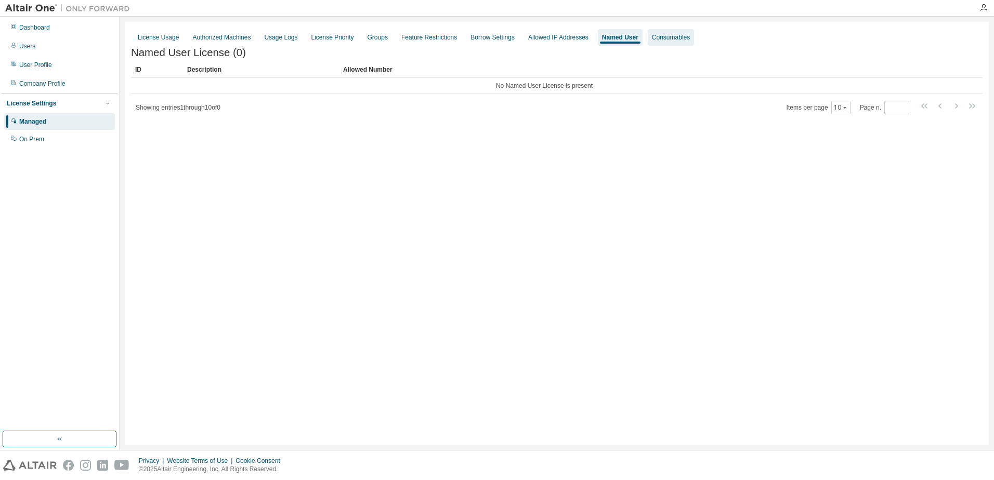
click at [658, 36] on div "Consumables" at bounding box center [671, 37] width 38 height 8
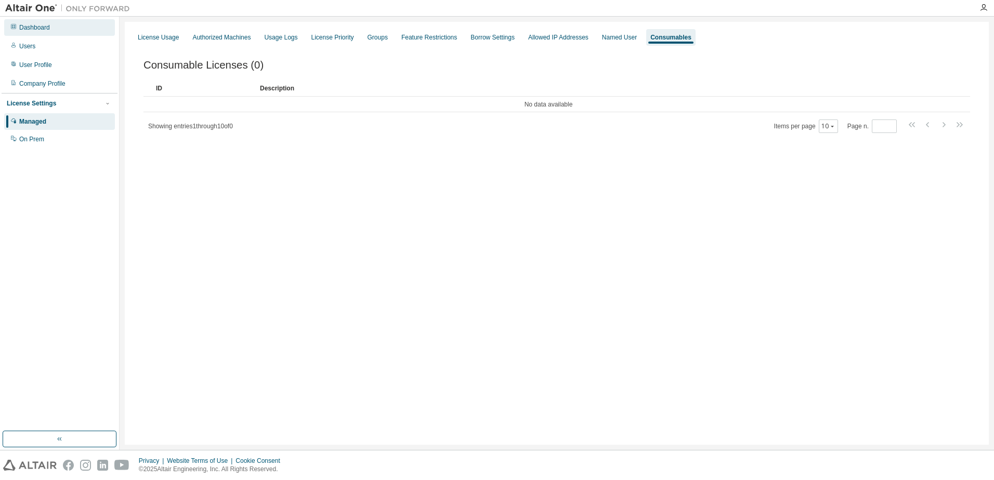
click at [43, 26] on div "Dashboard" at bounding box center [34, 27] width 31 height 8
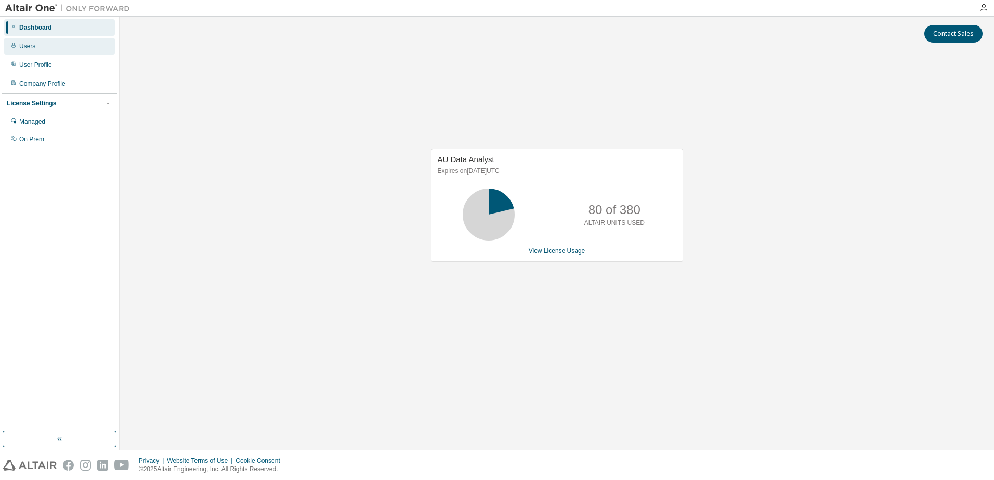
click at [28, 49] on div "Users" at bounding box center [27, 46] width 16 height 8
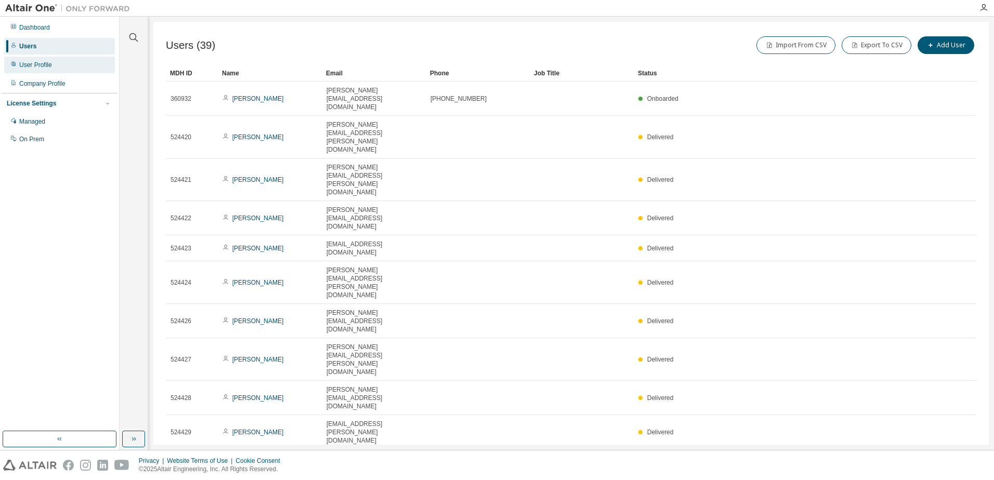
click at [44, 62] on div "User Profile" at bounding box center [35, 65] width 33 height 8
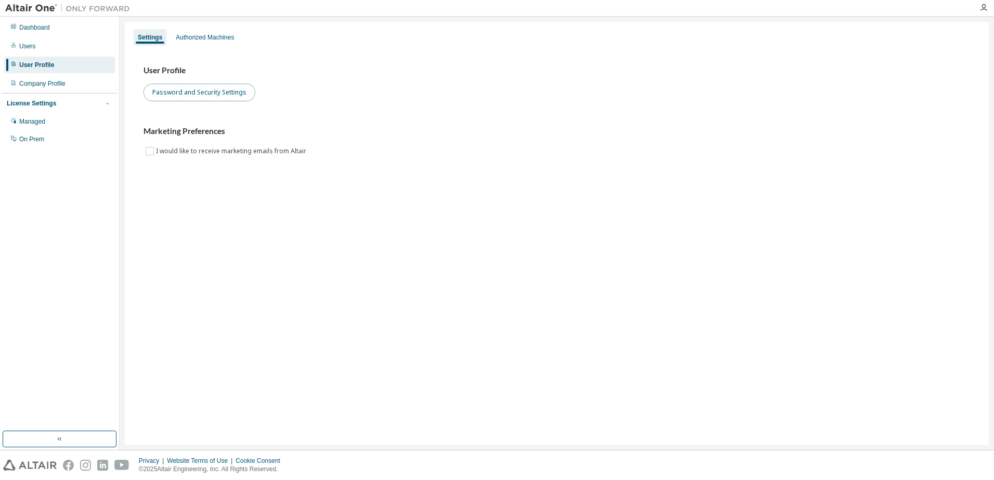
click at [203, 91] on button "Password and Security Settings" at bounding box center [199, 93] width 112 height 18
click at [54, 82] on div "Company Profile" at bounding box center [42, 84] width 46 height 8
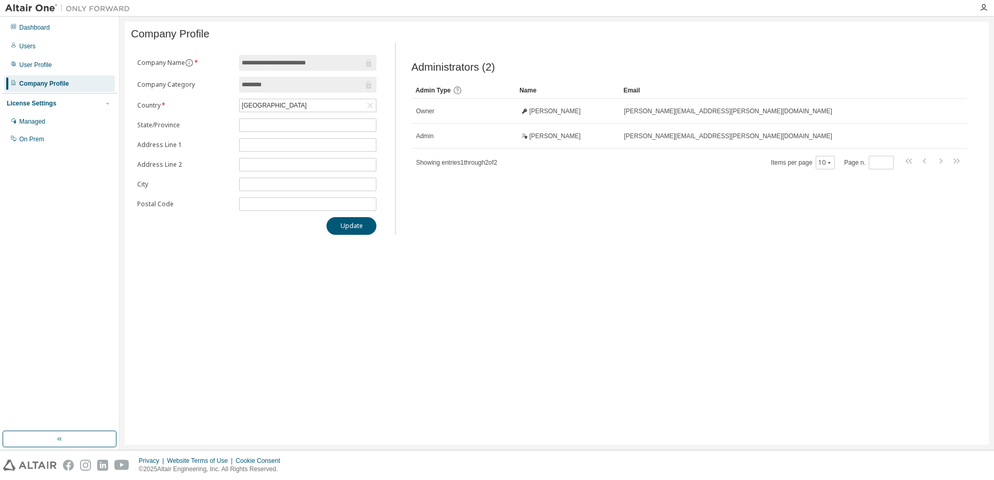
click at [50, 104] on div "License Settings" at bounding box center [31, 103] width 49 height 8
click at [47, 121] on div "Managed" at bounding box center [59, 121] width 111 height 17
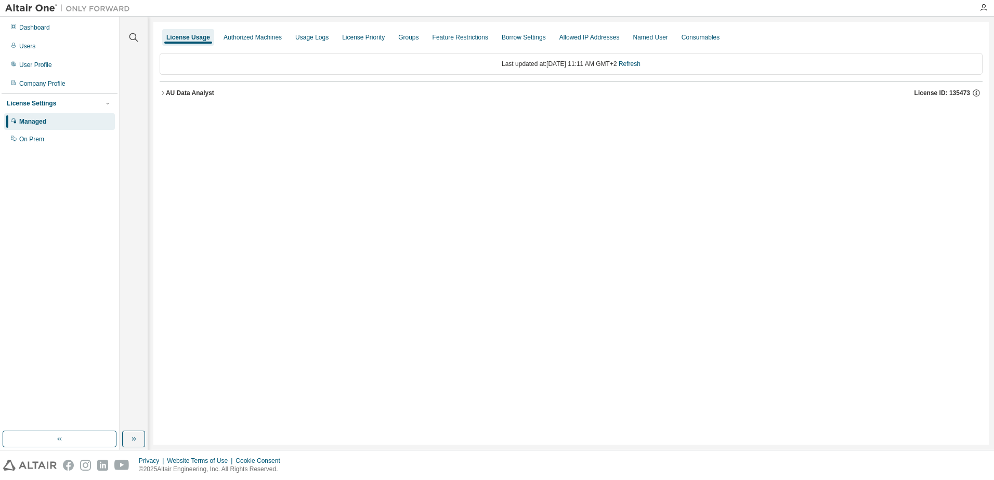
click at [164, 93] on icon "button" at bounding box center [163, 93] width 6 height 6
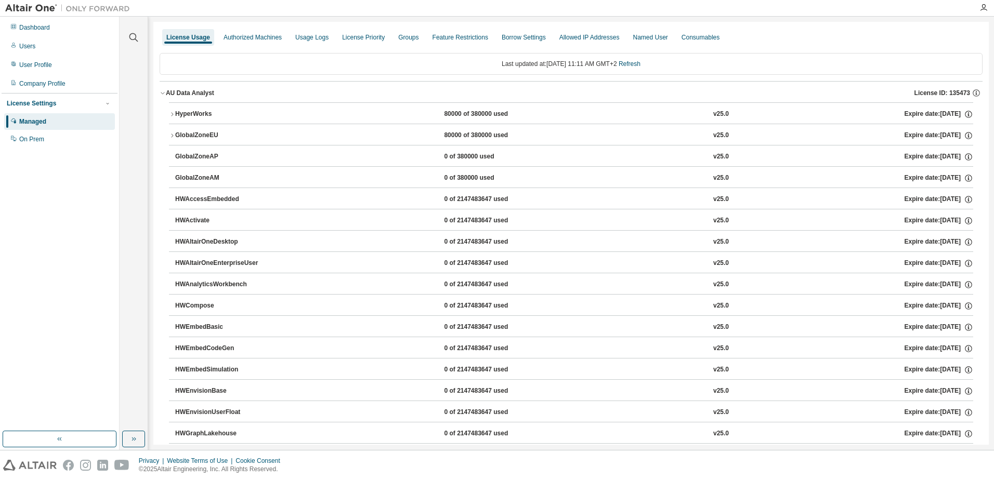
click at [23, 106] on div "License Settings" at bounding box center [31, 103] width 49 height 8
click at [31, 103] on div "License Settings" at bounding box center [31, 103] width 49 height 8
